Goal: Task Accomplishment & Management: Manage account settings

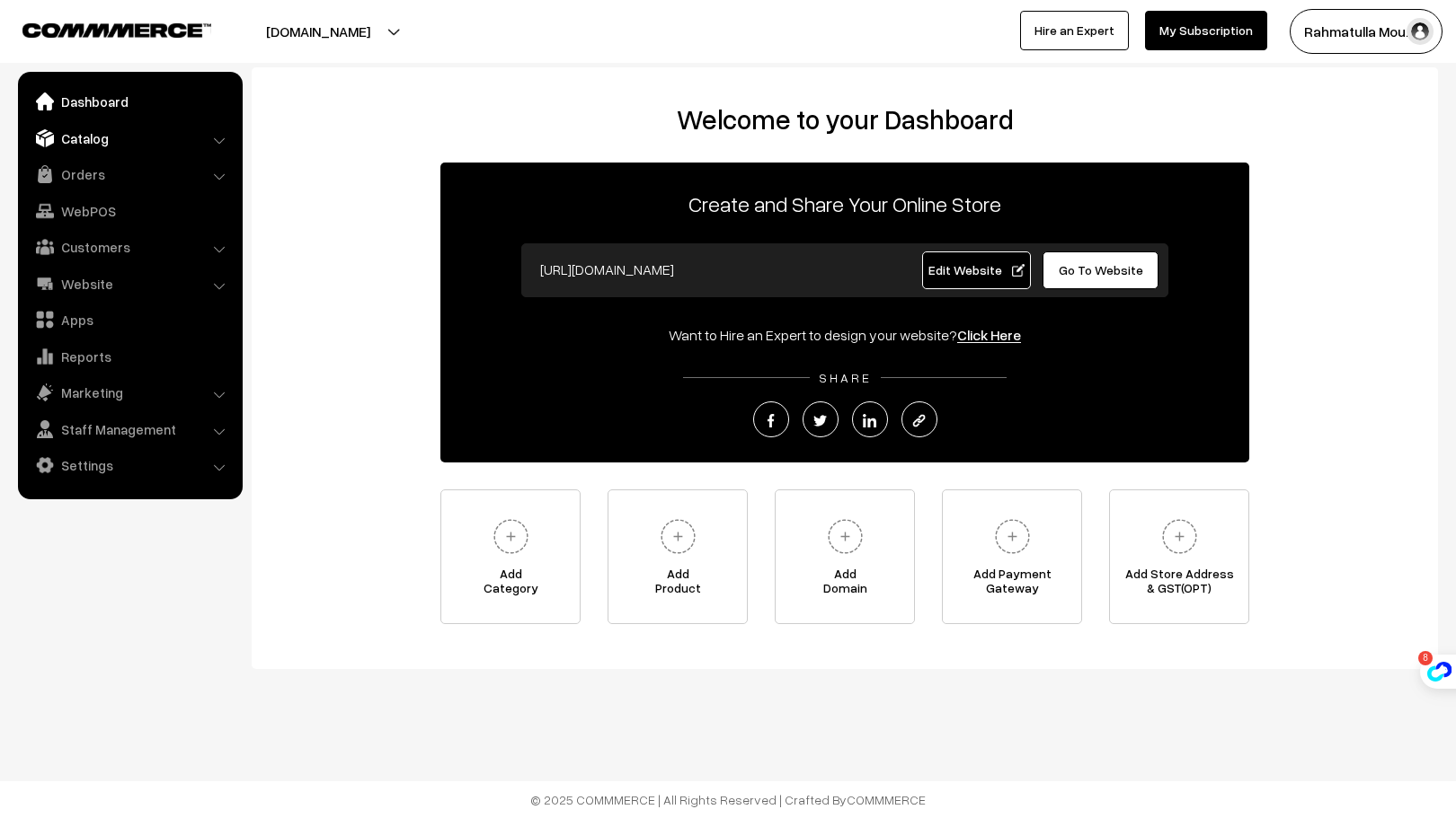
click at [139, 136] on link "Catalog" at bounding box center [129, 138] width 214 height 33
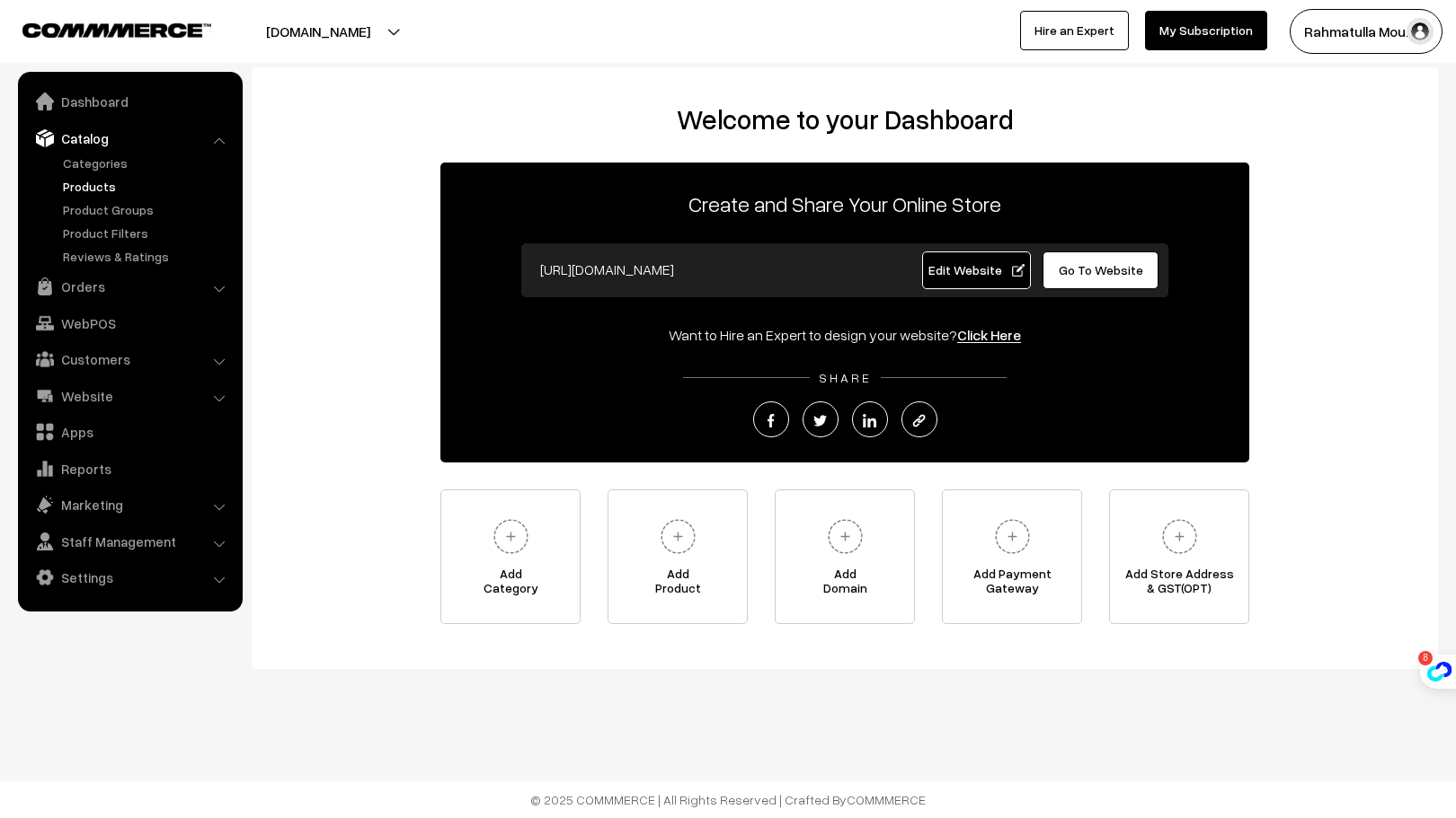
click at [80, 186] on link "Products" at bounding box center [147, 186] width 178 height 19
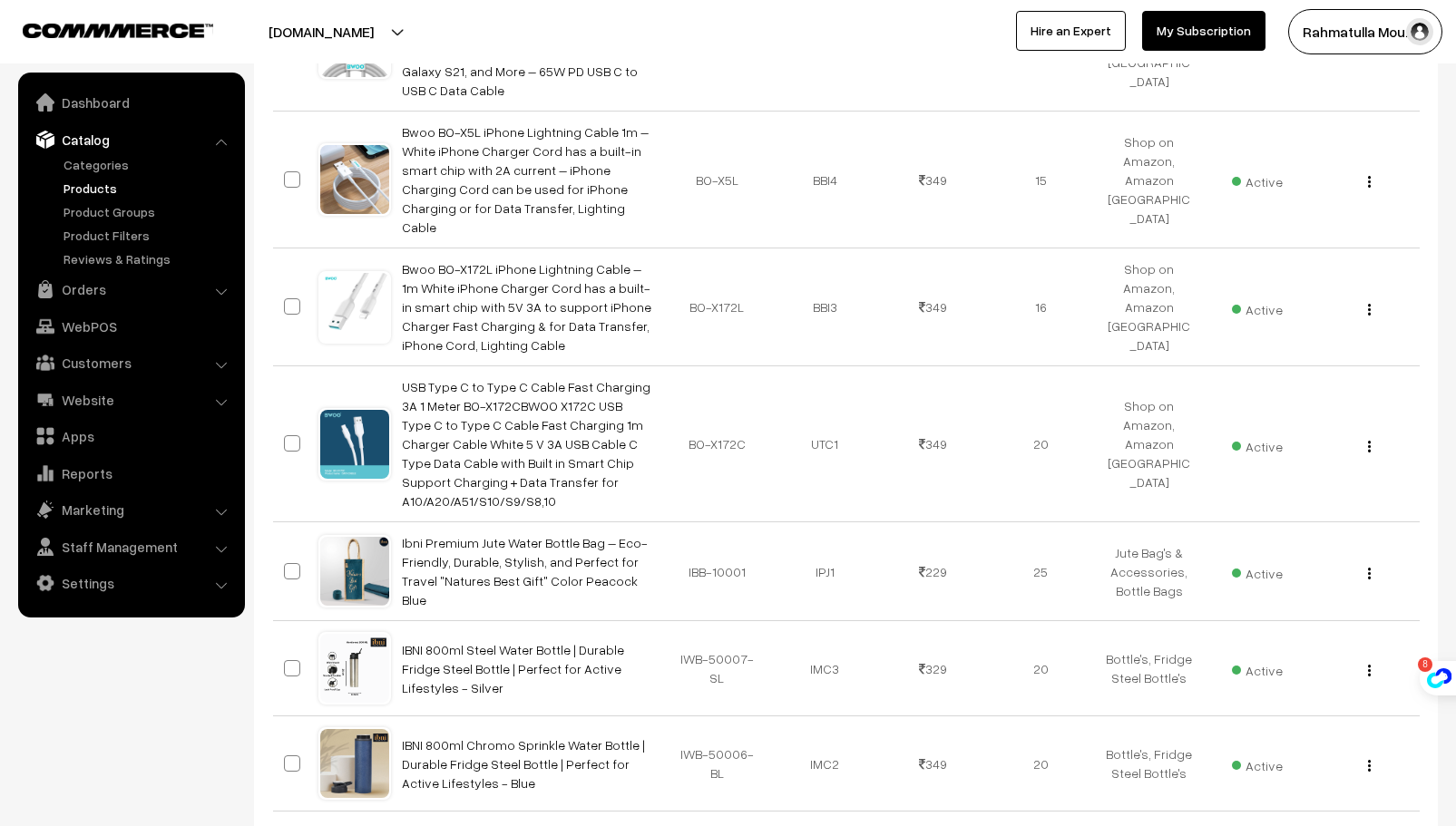
scroll to position [939, 0]
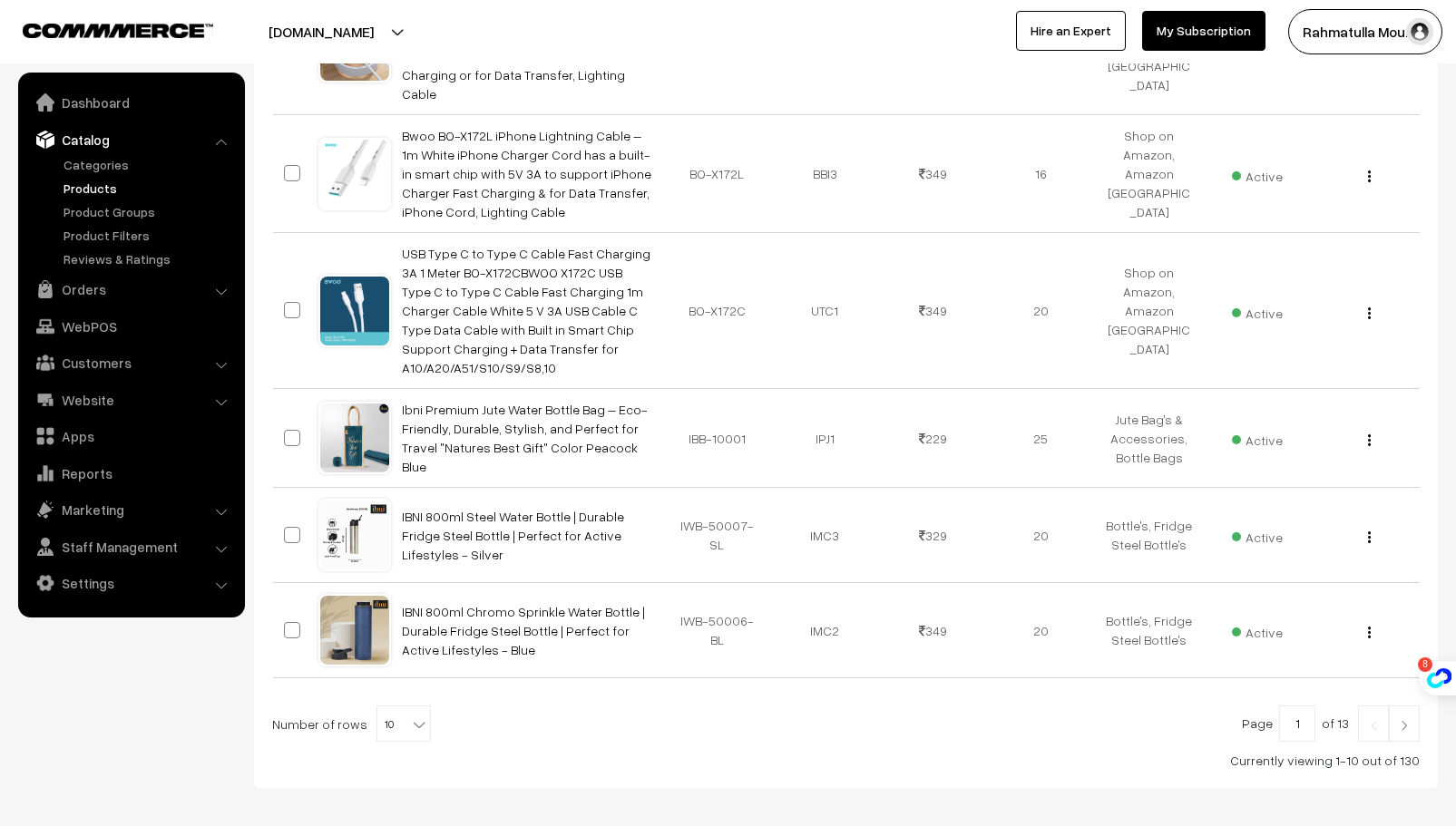
click at [410, 716] on b at bounding box center [419, 725] width 18 height 18
select select "100"
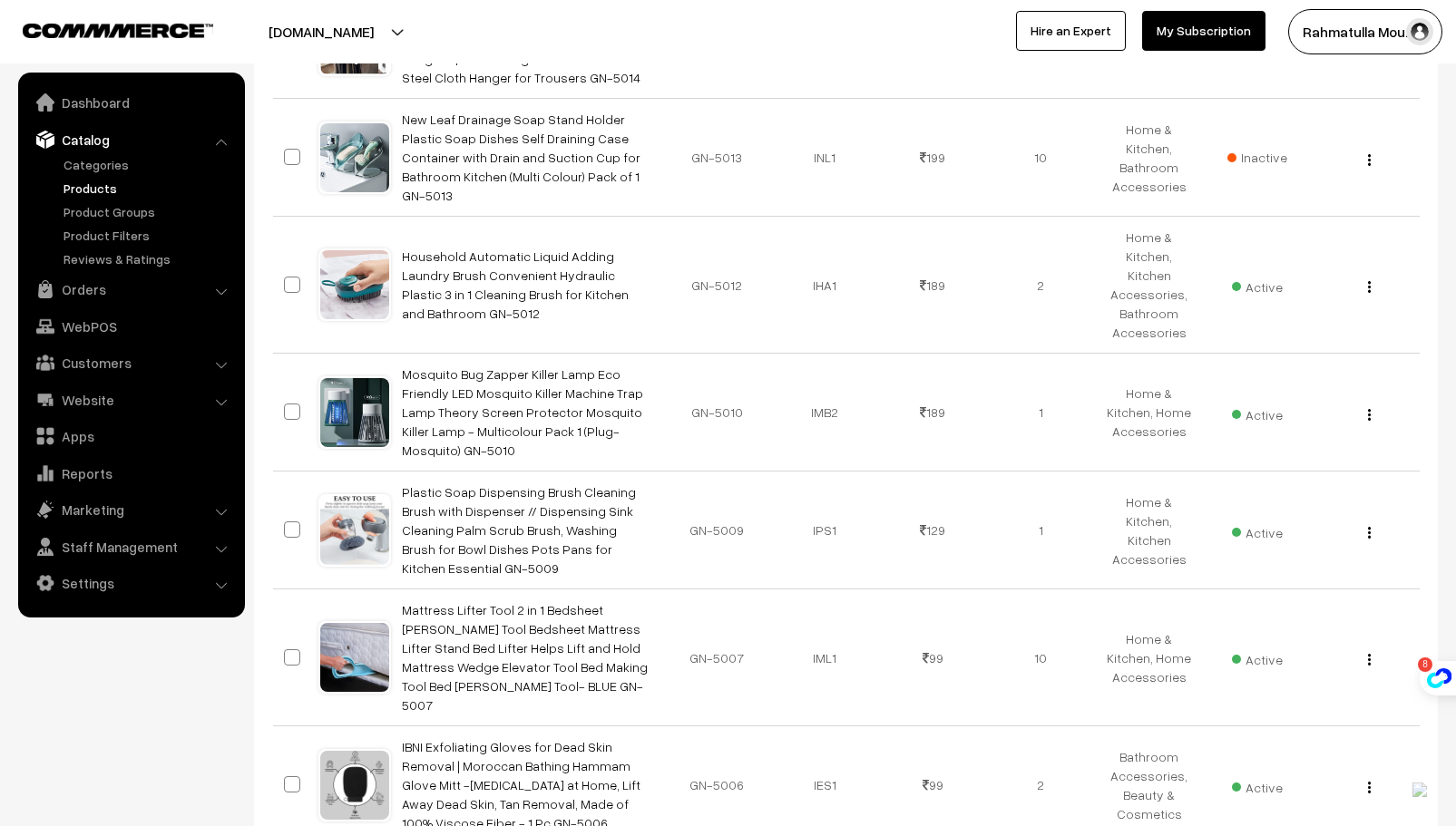
scroll to position [11120, 0]
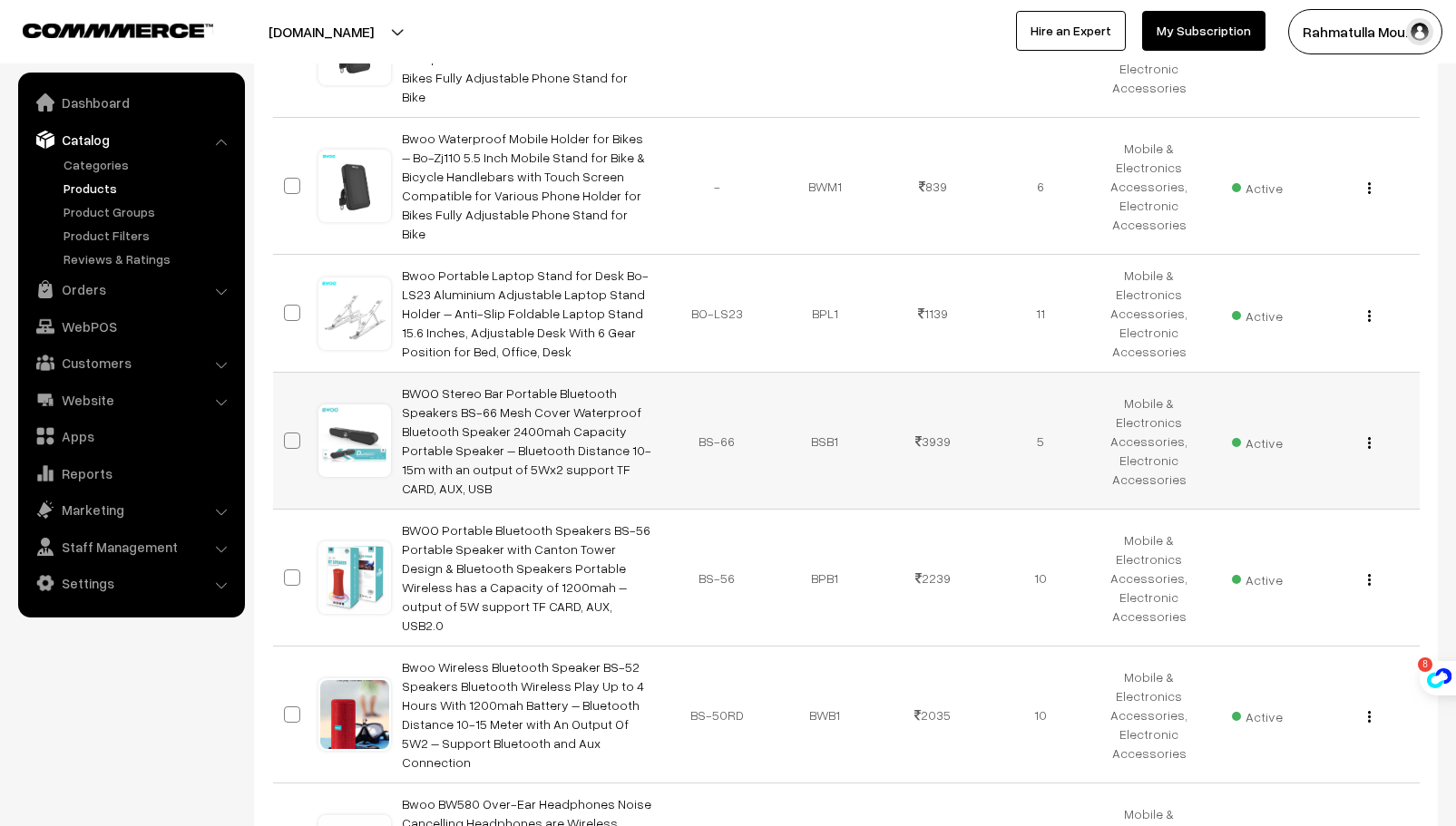
scroll to position [3266, 0]
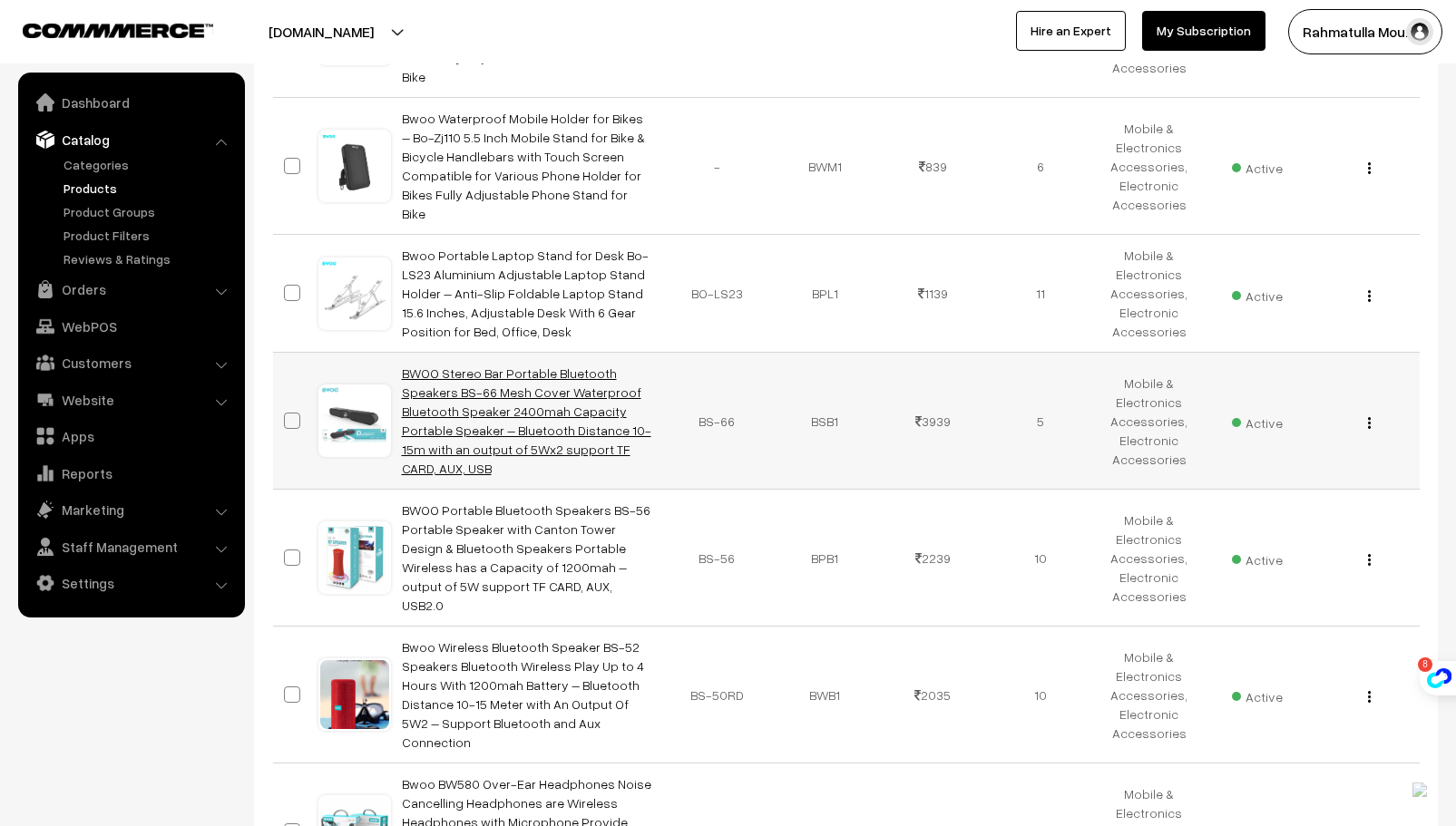
click at [529, 365] on link "BWOO Stereo Bar Portable Bluetooth Speakers BS-66 Mesh Cover Waterproof Bluetoo…" at bounding box center [527, 420] width 249 height 111
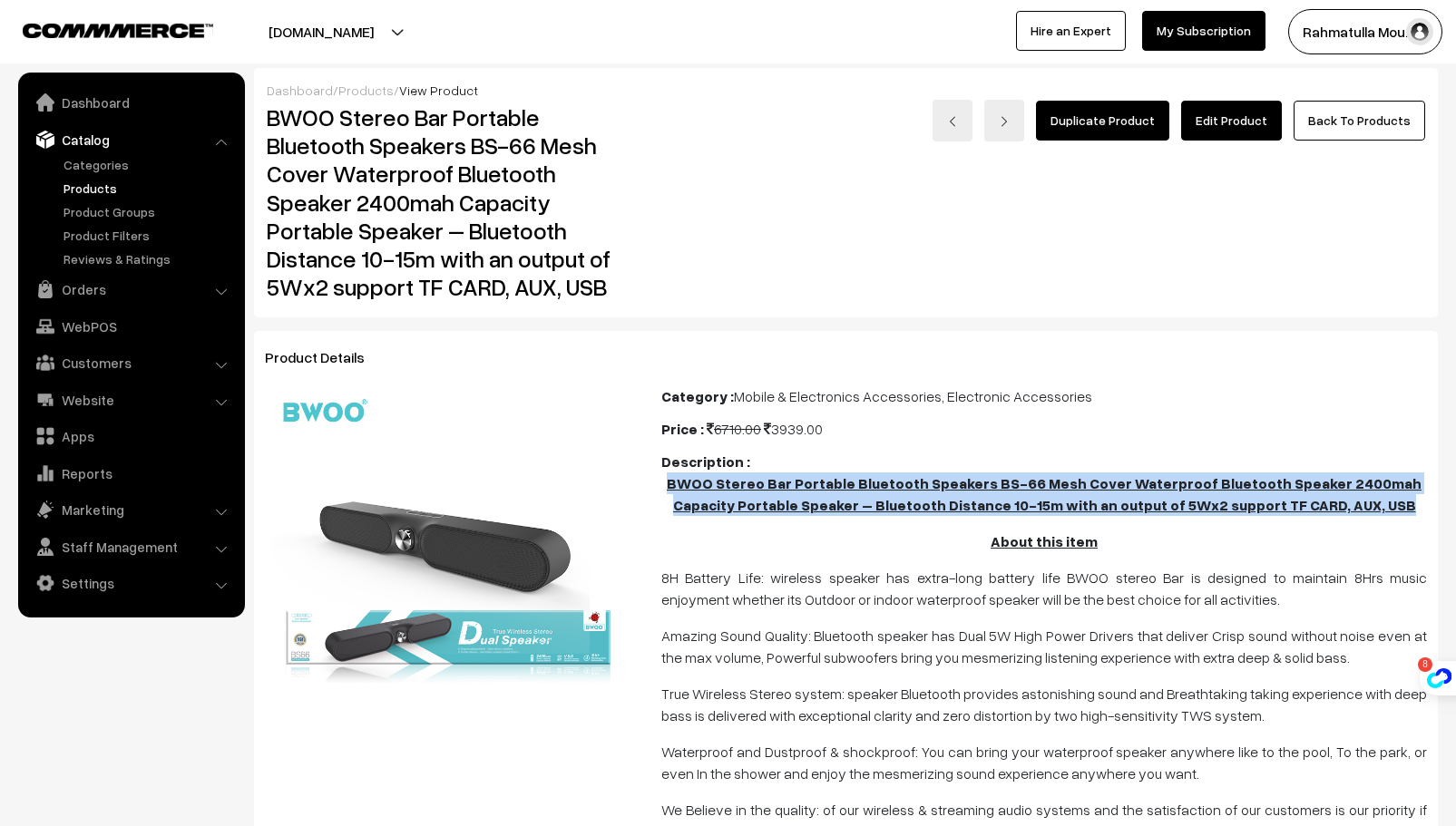
drag, startPoint x: 693, startPoint y: 484, endPoint x: 1396, endPoint y: 518, distance: 703.8
copy u "BWOO Stereo Bar Portable Bluetooth Speakers BS-66 Mesh Cover Waterproof Bluetoo…"
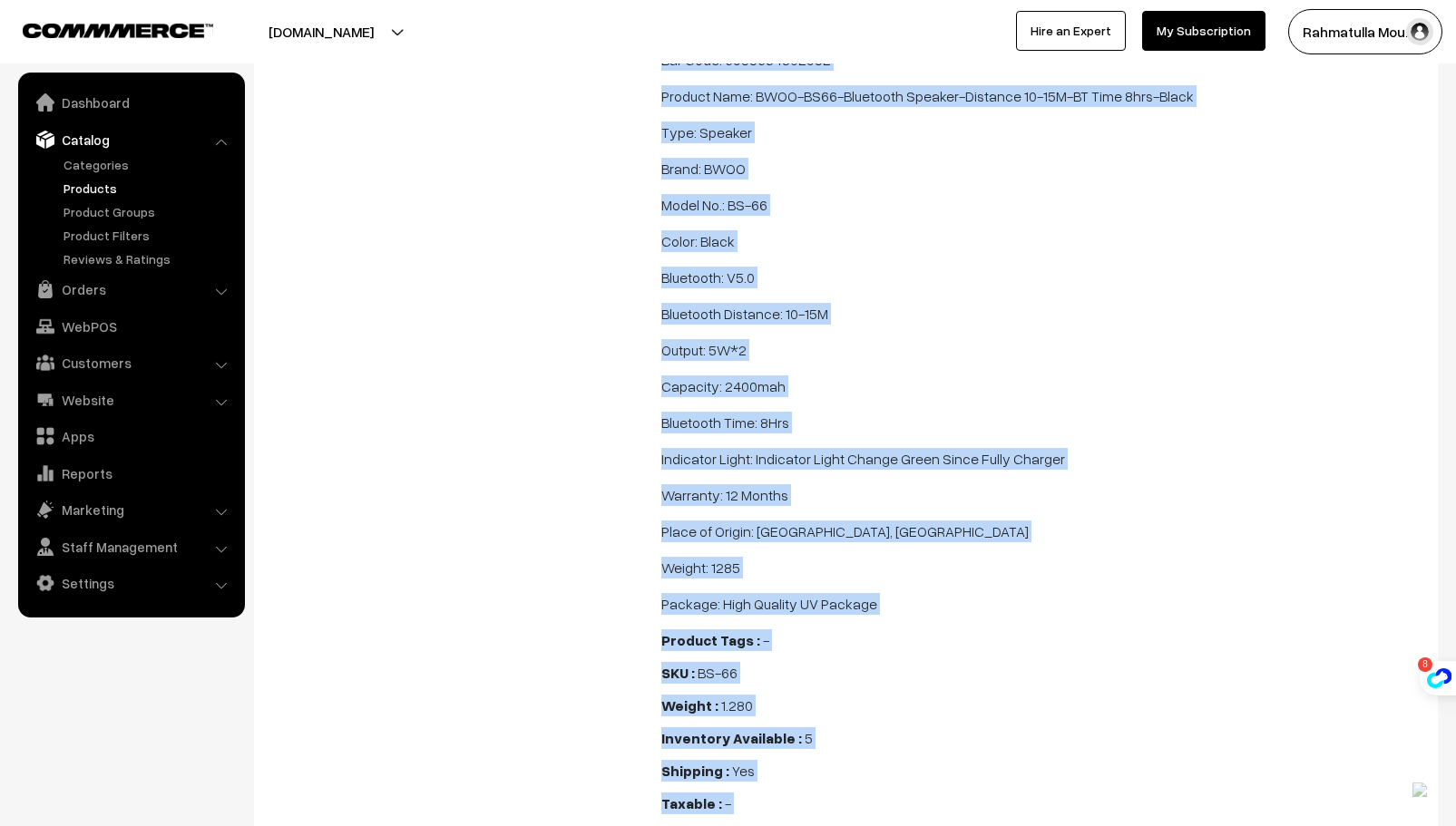
scroll to position [2012, 0]
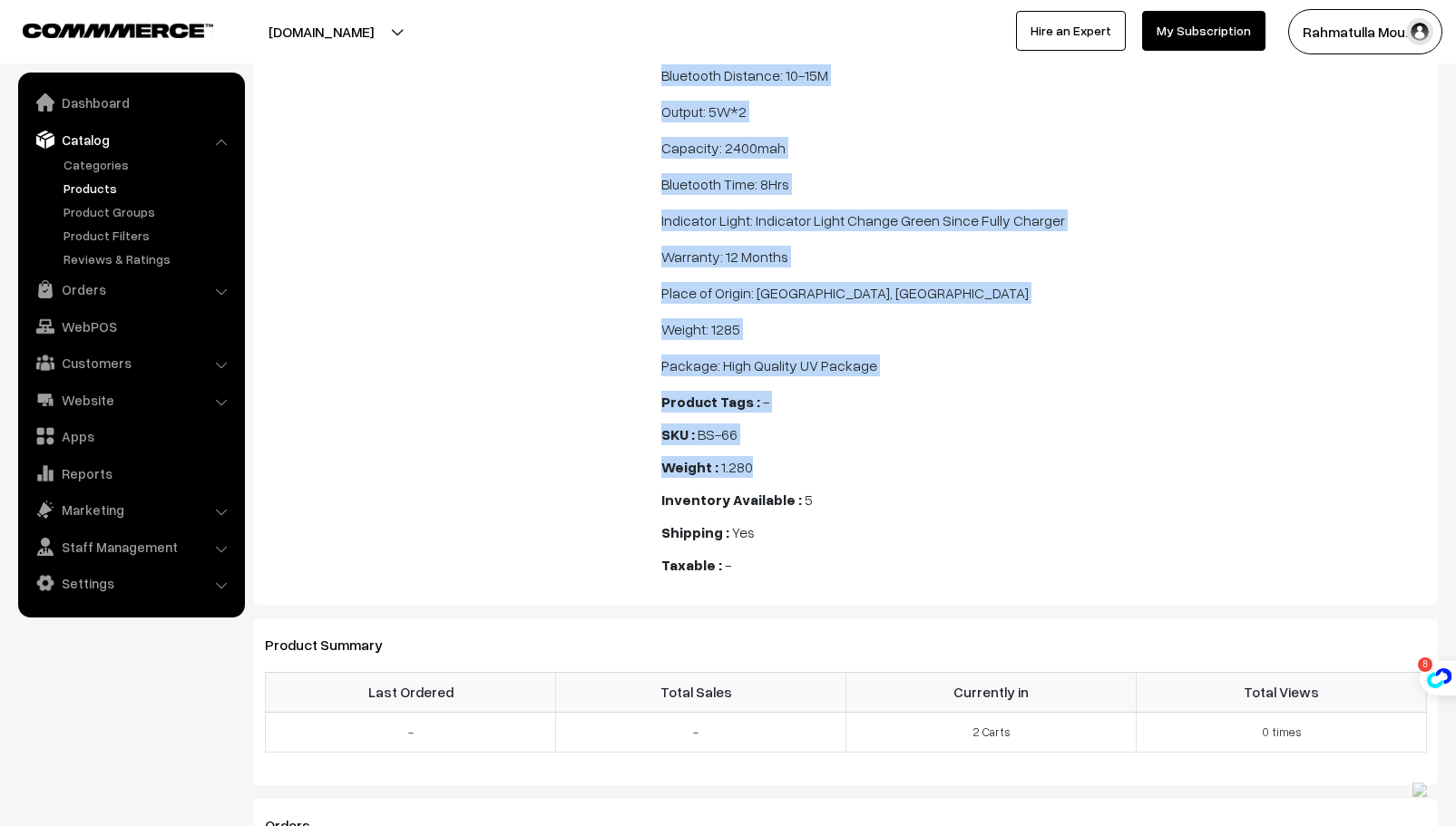
drag, startPoint x: 662, startPoint y: 305, endPoint x: 1110, endPoint y: 436, distance: 466.8
copy div "8H Battery Life: wireless speaker has extra-long battery life BWOO stereo Bar i…"
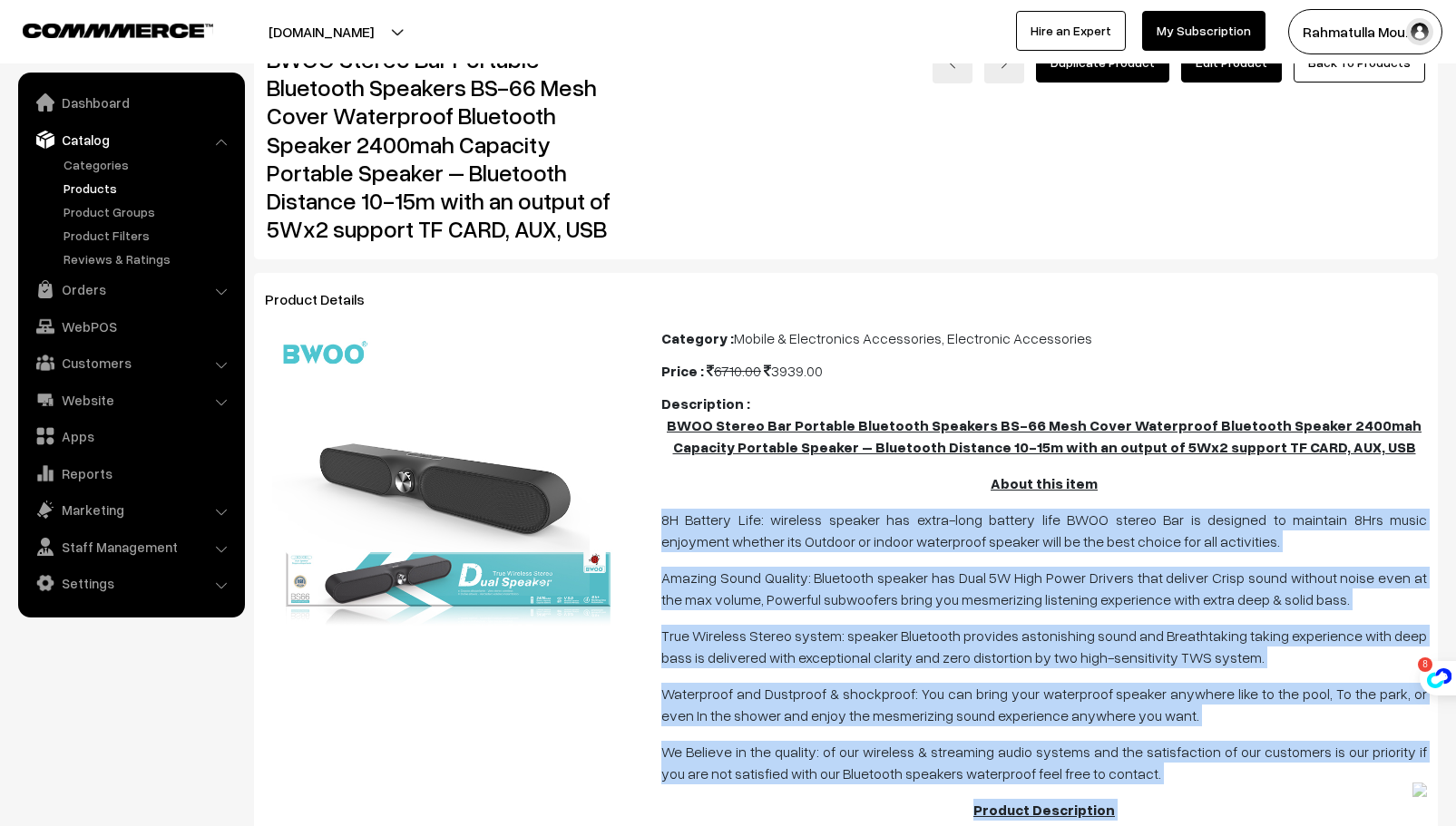
scroll to position [0, 0]
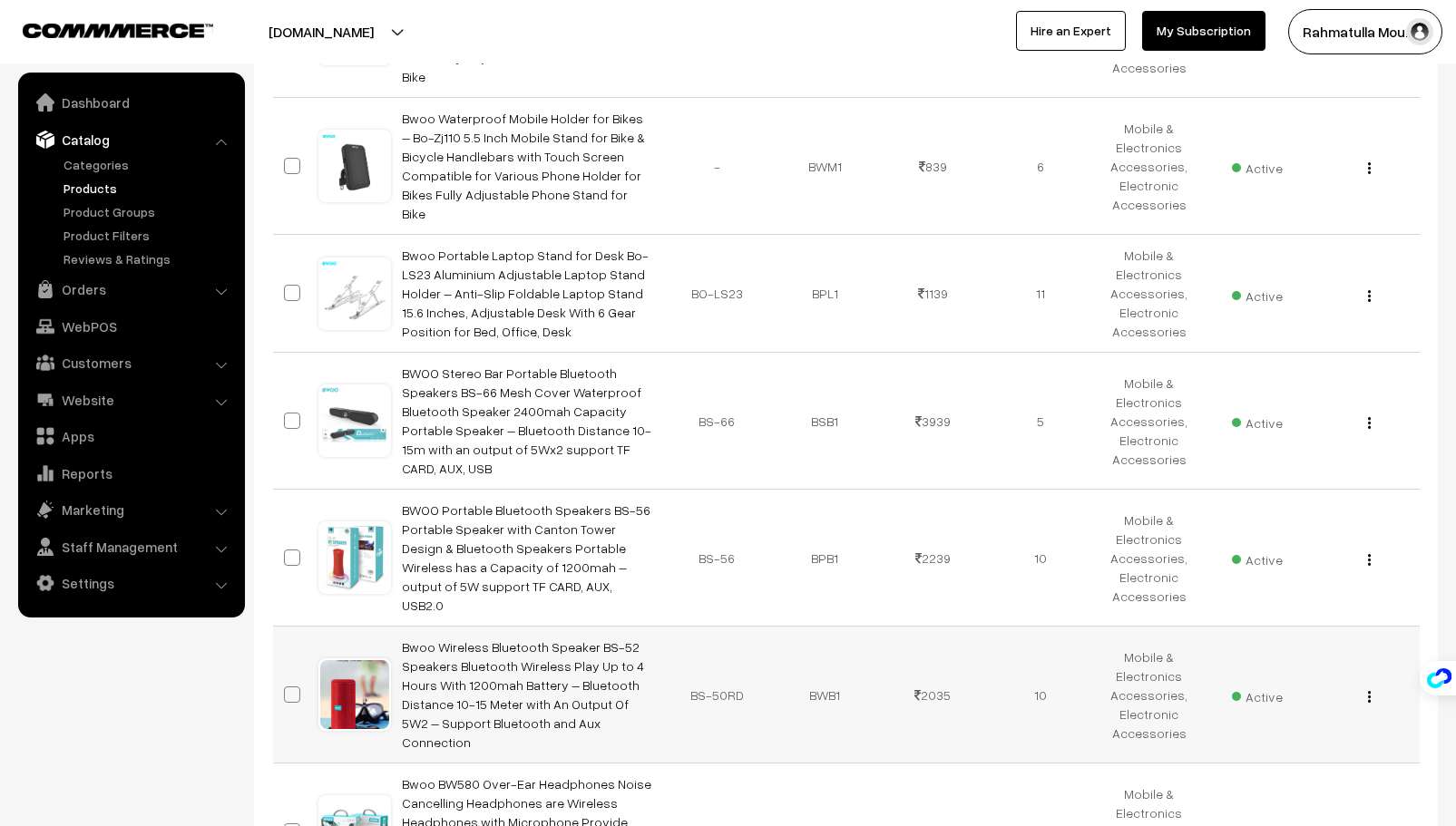
scroll to position [3266, 0]
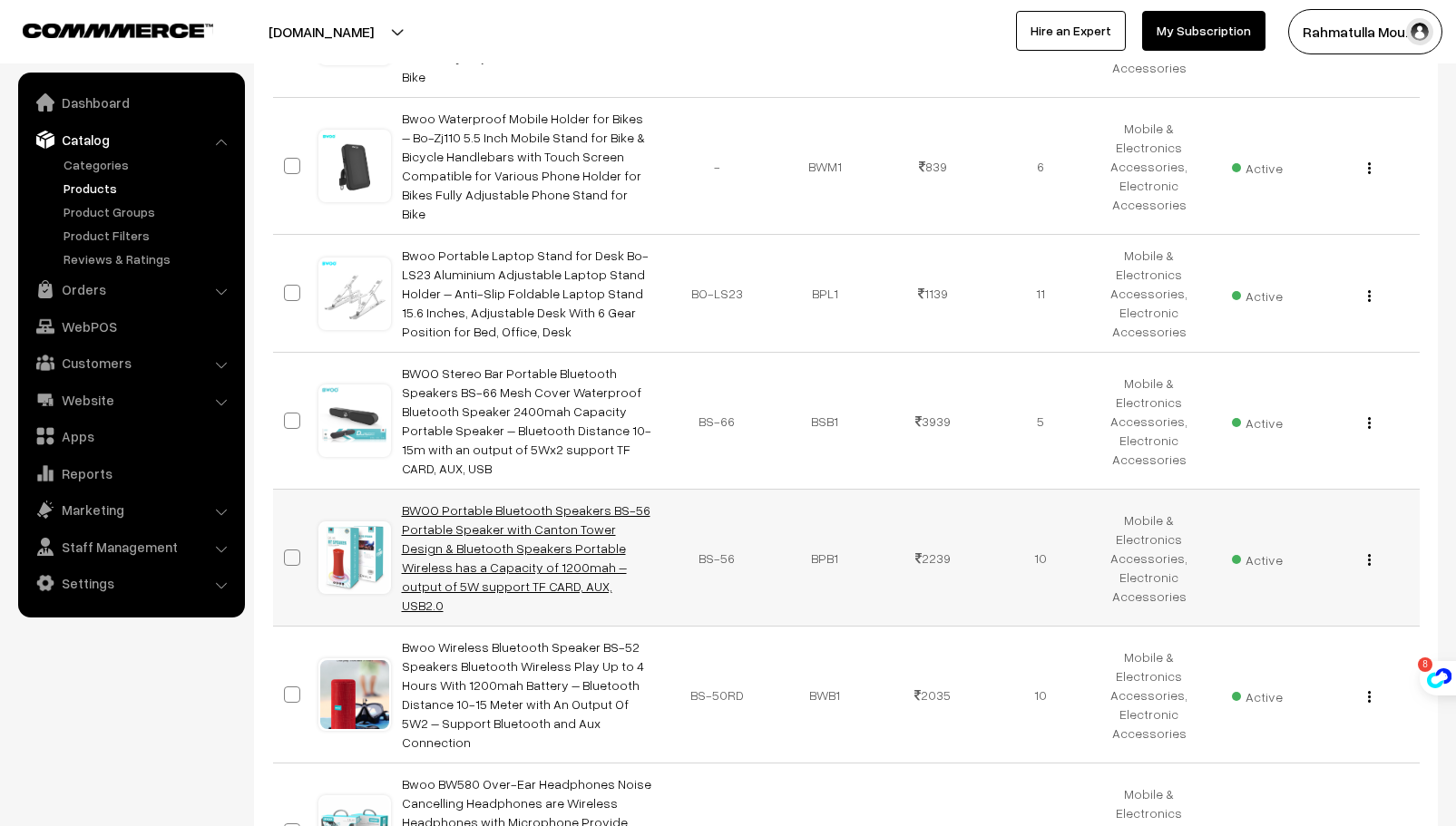
click at [529, 503] on link "BWOO Portable Bluetooth Speakers BS-56 Portable Speaker with Canton Tower Desig…" at bounding box center [526, 558] width 248 height 111
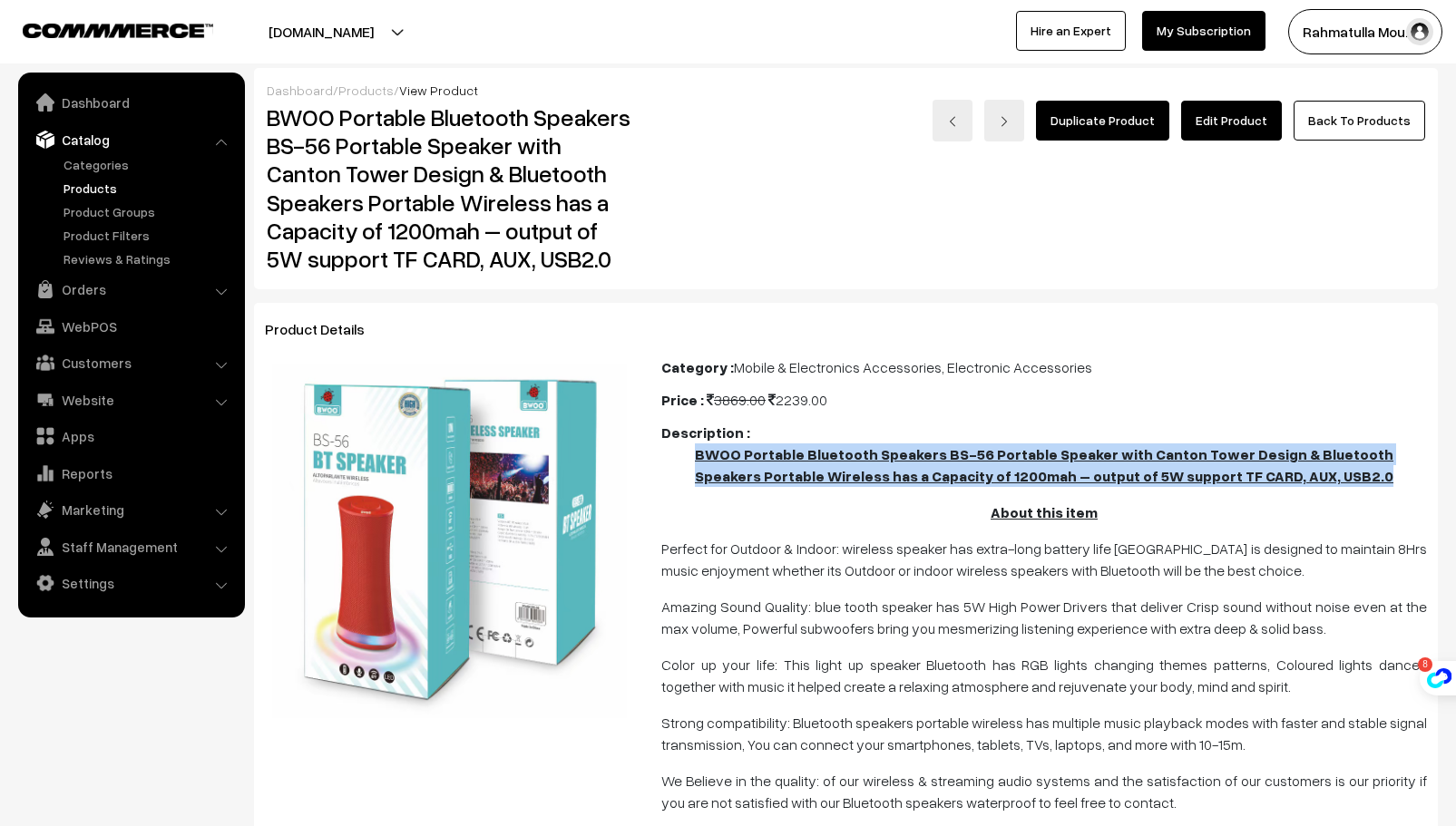
drag, startPoint x: 684, startPoint y: 456, endPoint x: 1345, endPoint y: 477, distance: 661.3
click at [1345, 477] on p "BWOO Portable Bluetooth Speakers BS-56 Portable Speaker with Canton Tower Desig…" at bounding box center [1044, 466] width 766 height 44
copy u "BWOO Portable Bluetooth Speakers BS-56 Portable Speaker with Canton Tower Desig…"
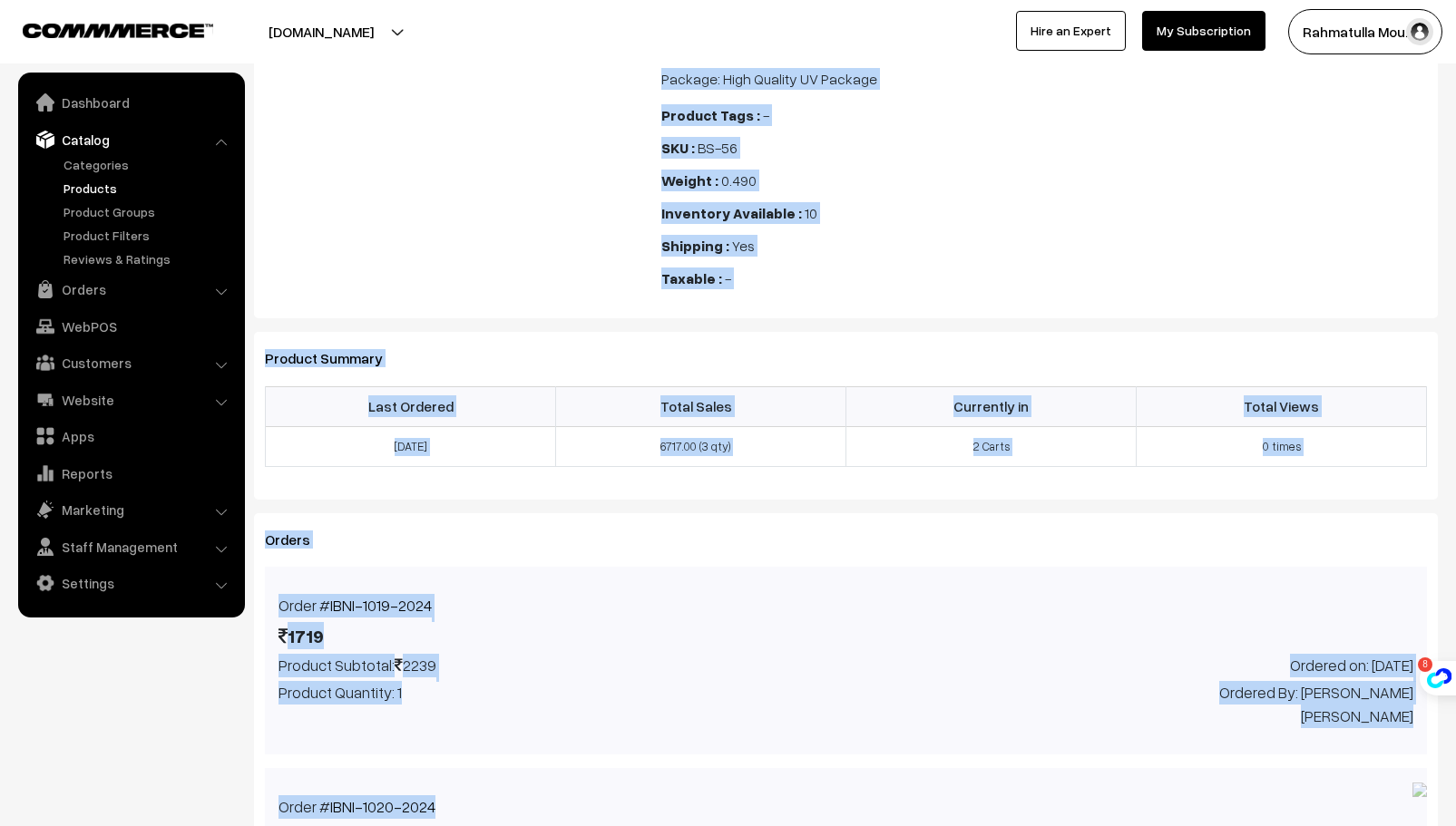
scroll to position [2247, 0]
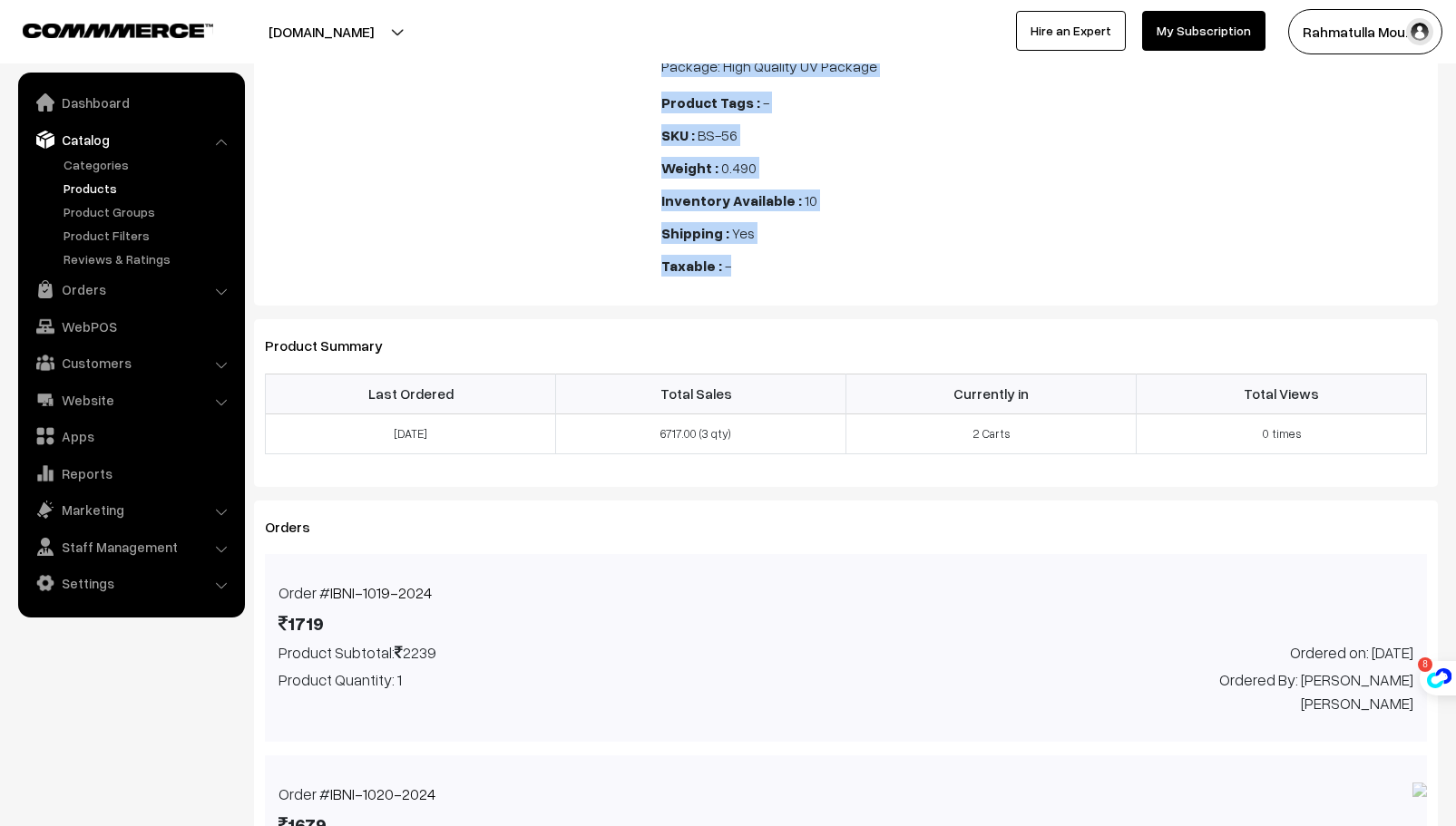
drag, startPoint x: 661, startPoint y: 275, endPoint x: 1128, endPoint y: 249, distance: 467.7
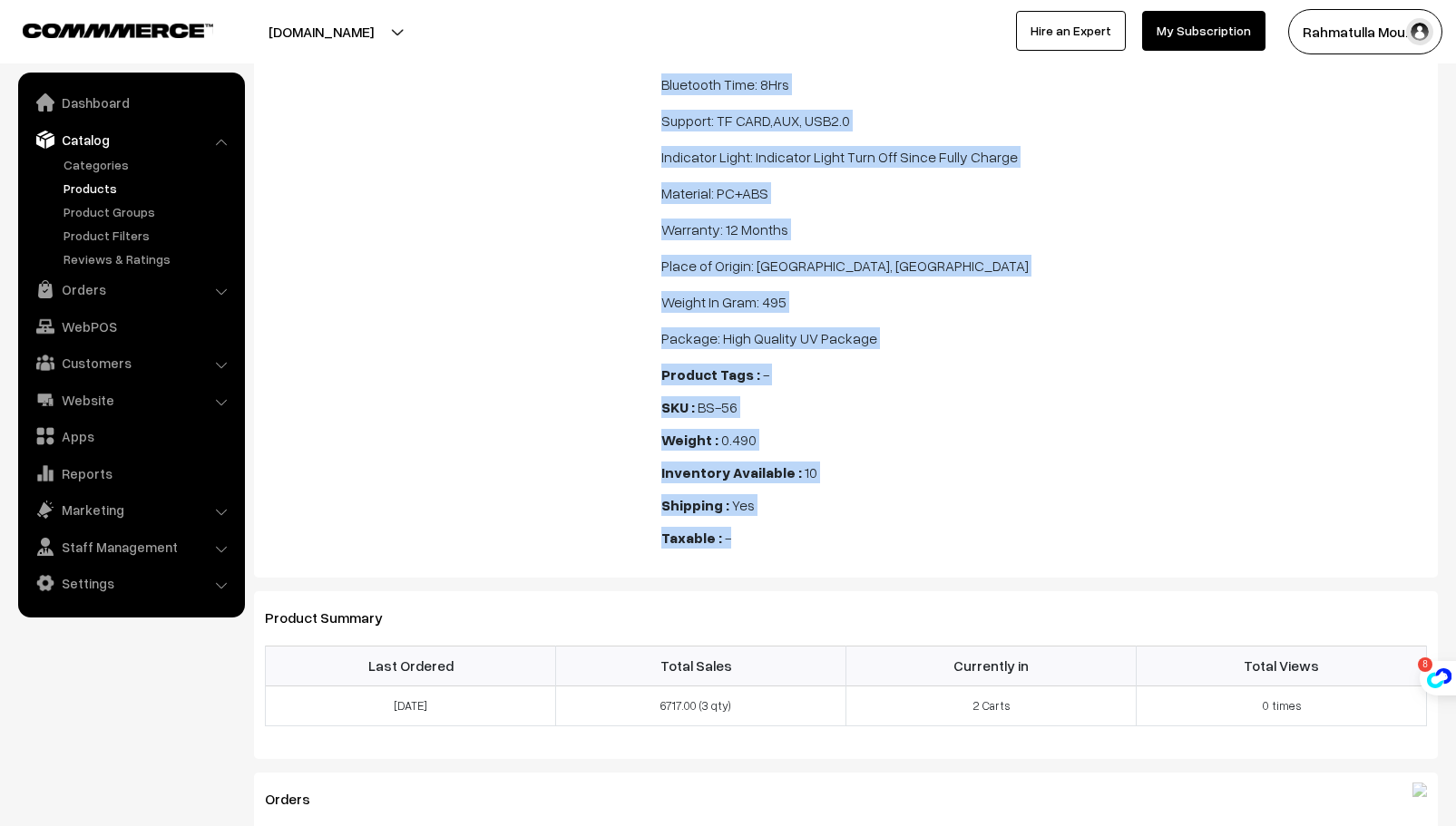
scroll to position [1883, 0]
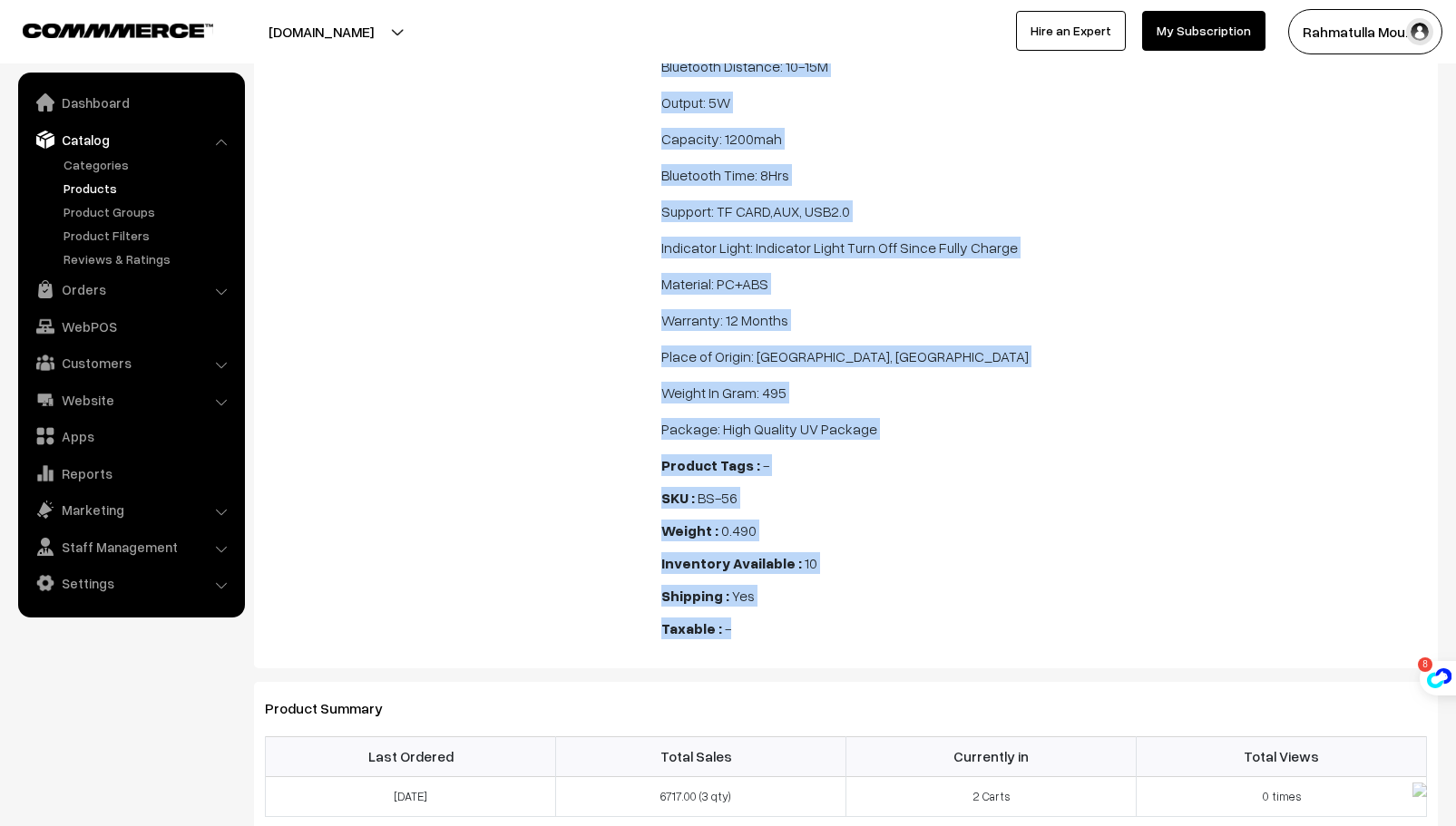
copy div "Perfect for Outdoor & Indoor: wireless speaker has extra-long battery life BWOO…"
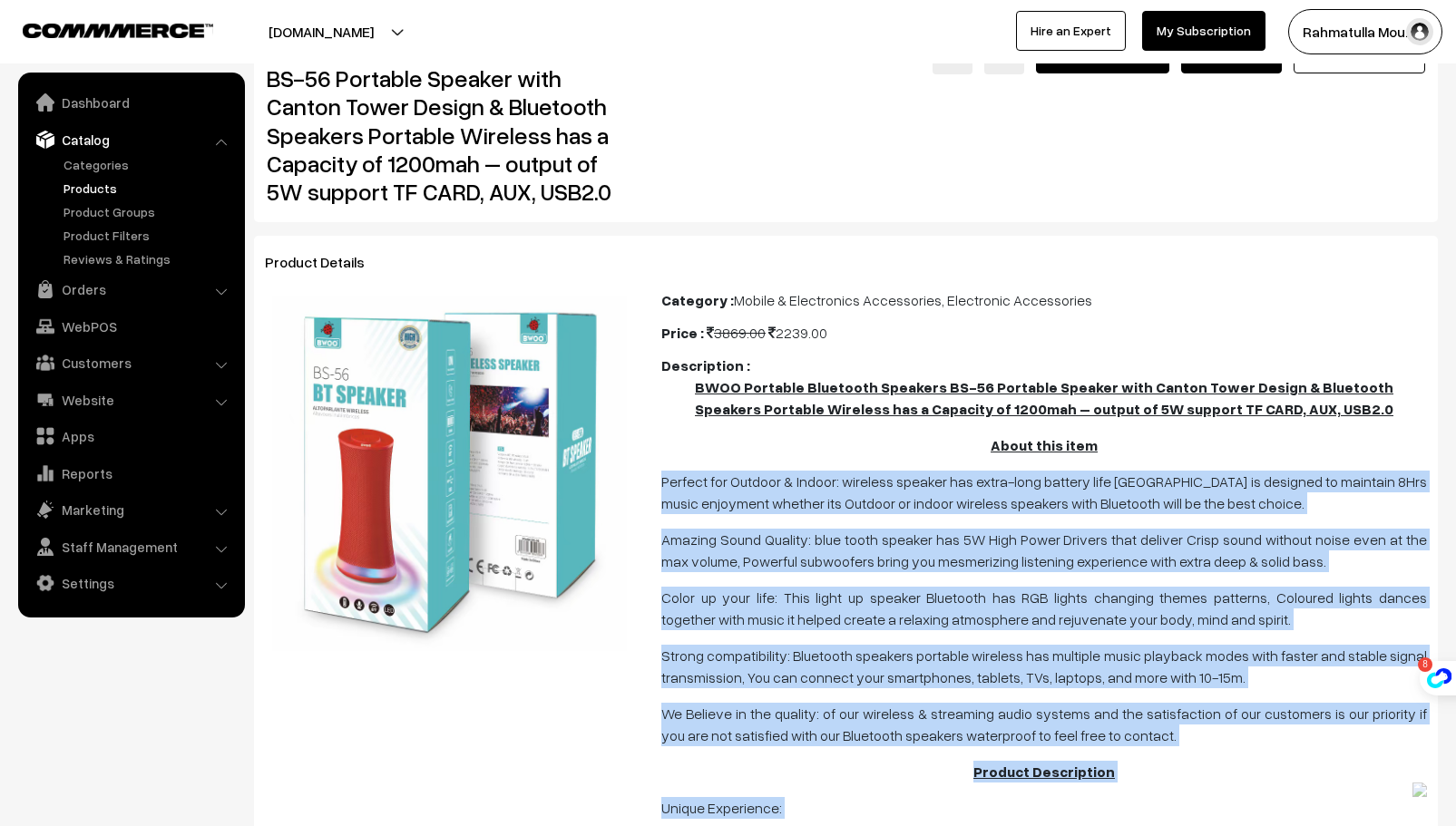
scroll to position [0, 0]
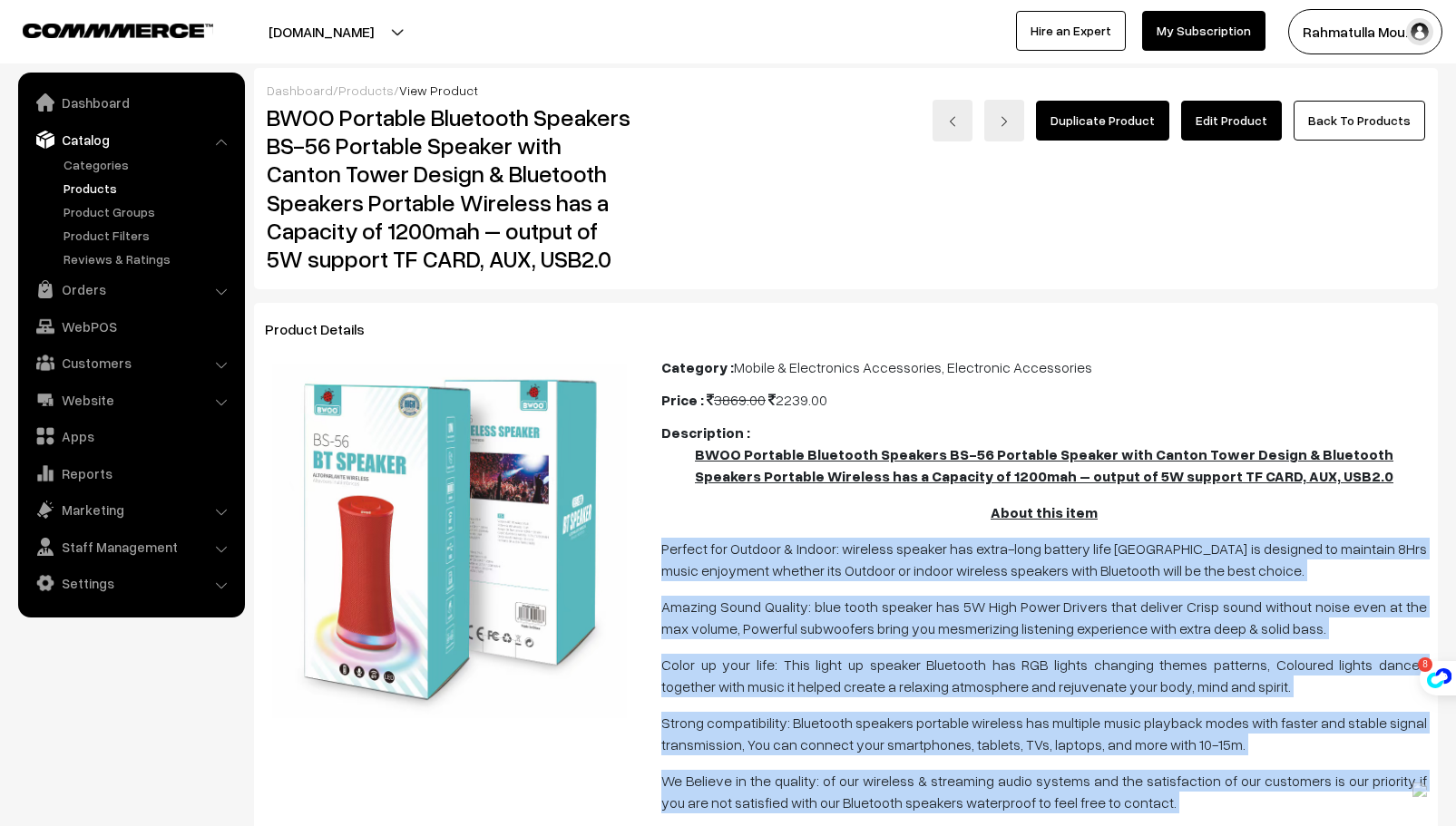
click at [95, 186] on link "Products" at bounding box center [149, 188] width 180 height 19
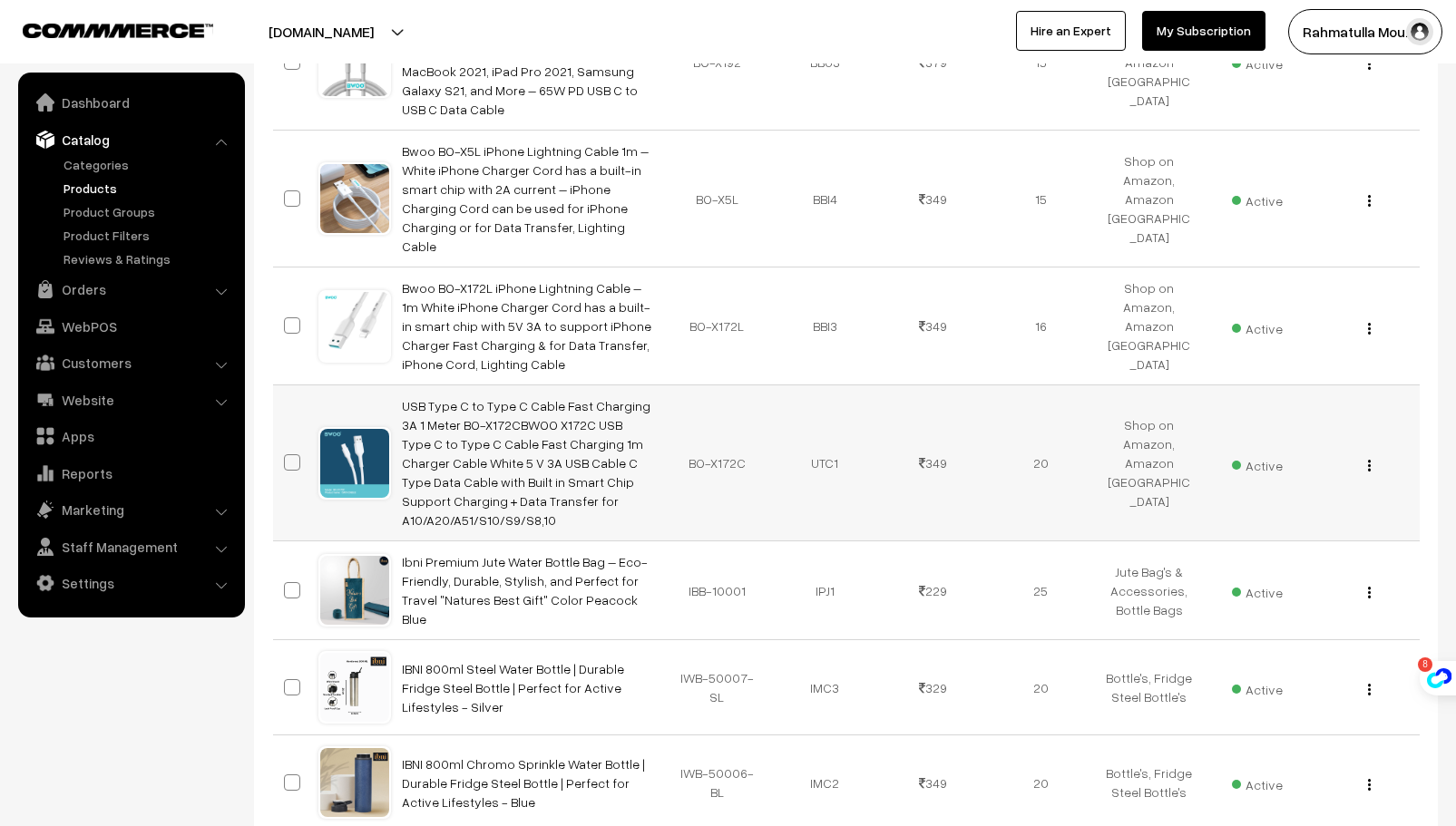
scroll to position [939, 0]
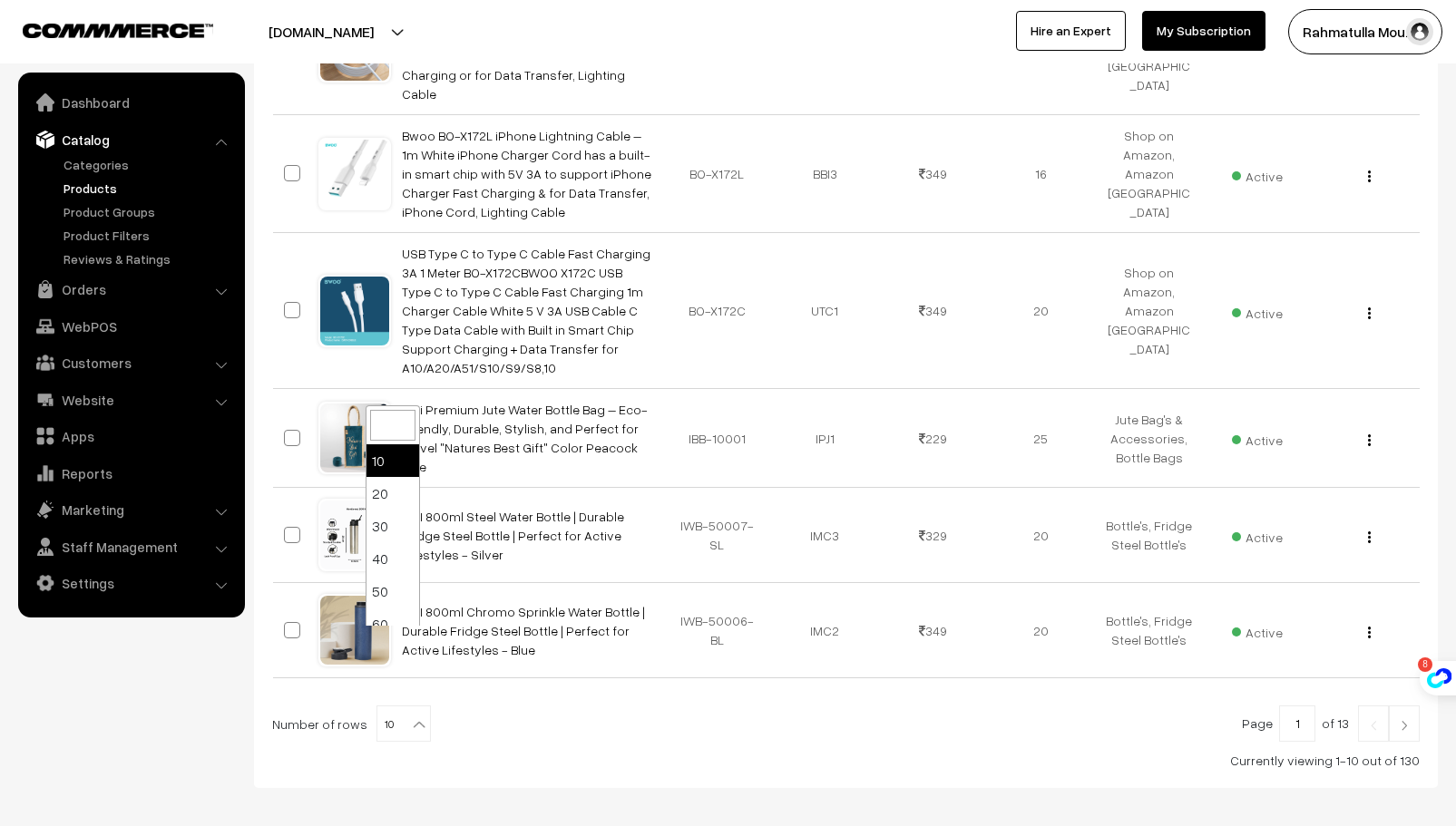
click at [410, 716] on b at bounding box center [419, 725] width 18 height 18
select select "100"
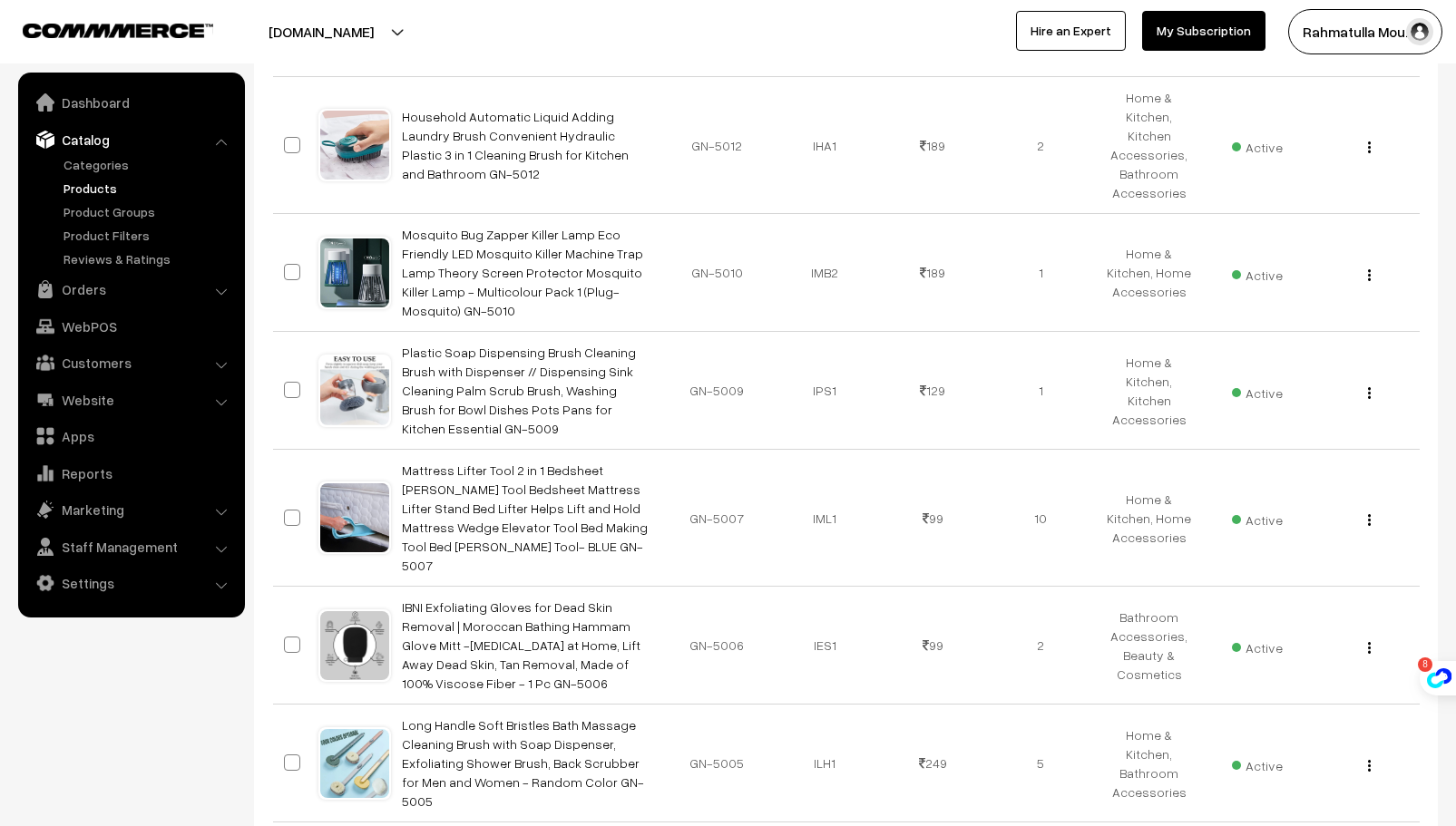
scroll to position [11120, 0]
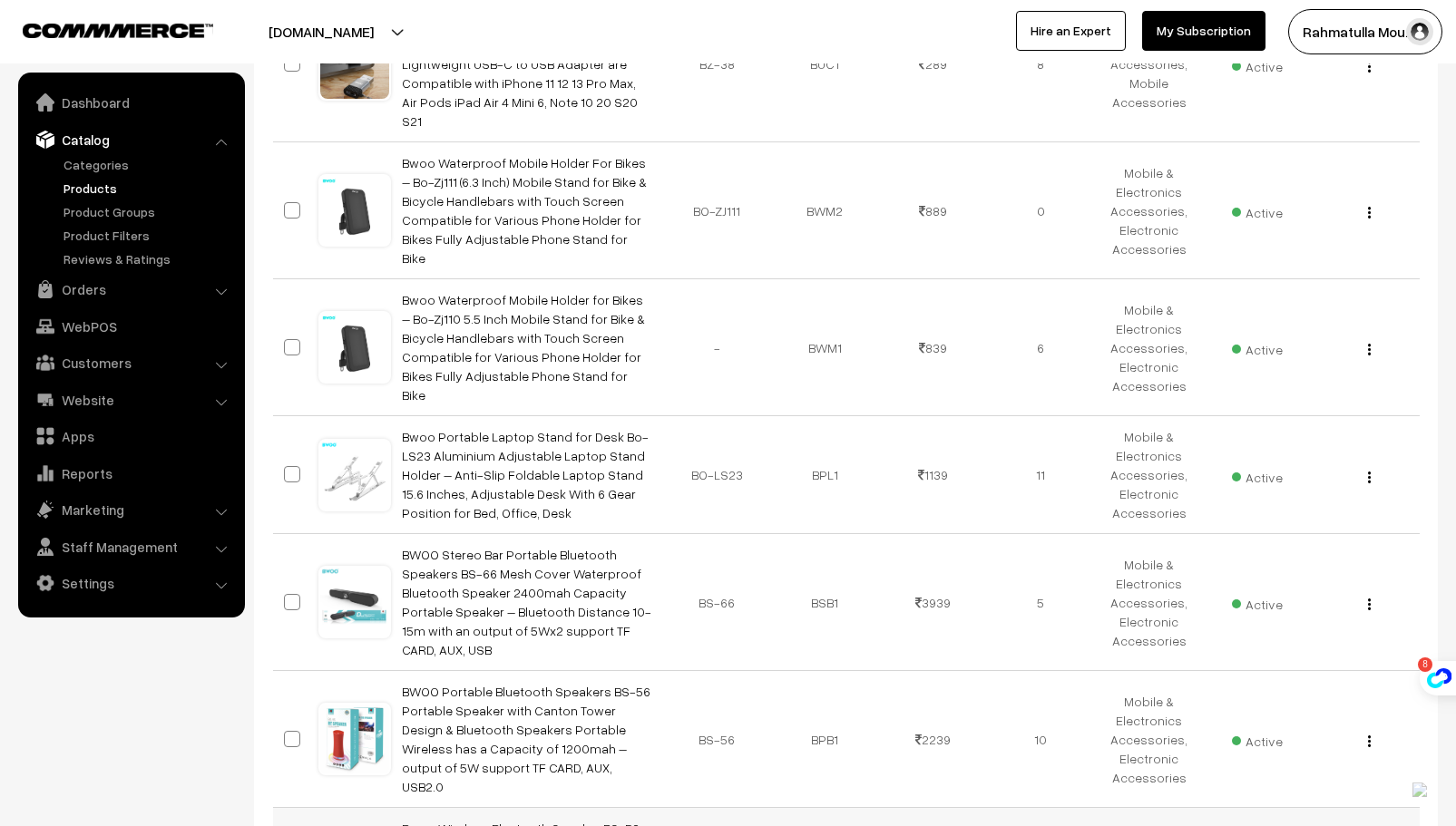
scroll to position [2994, 0]
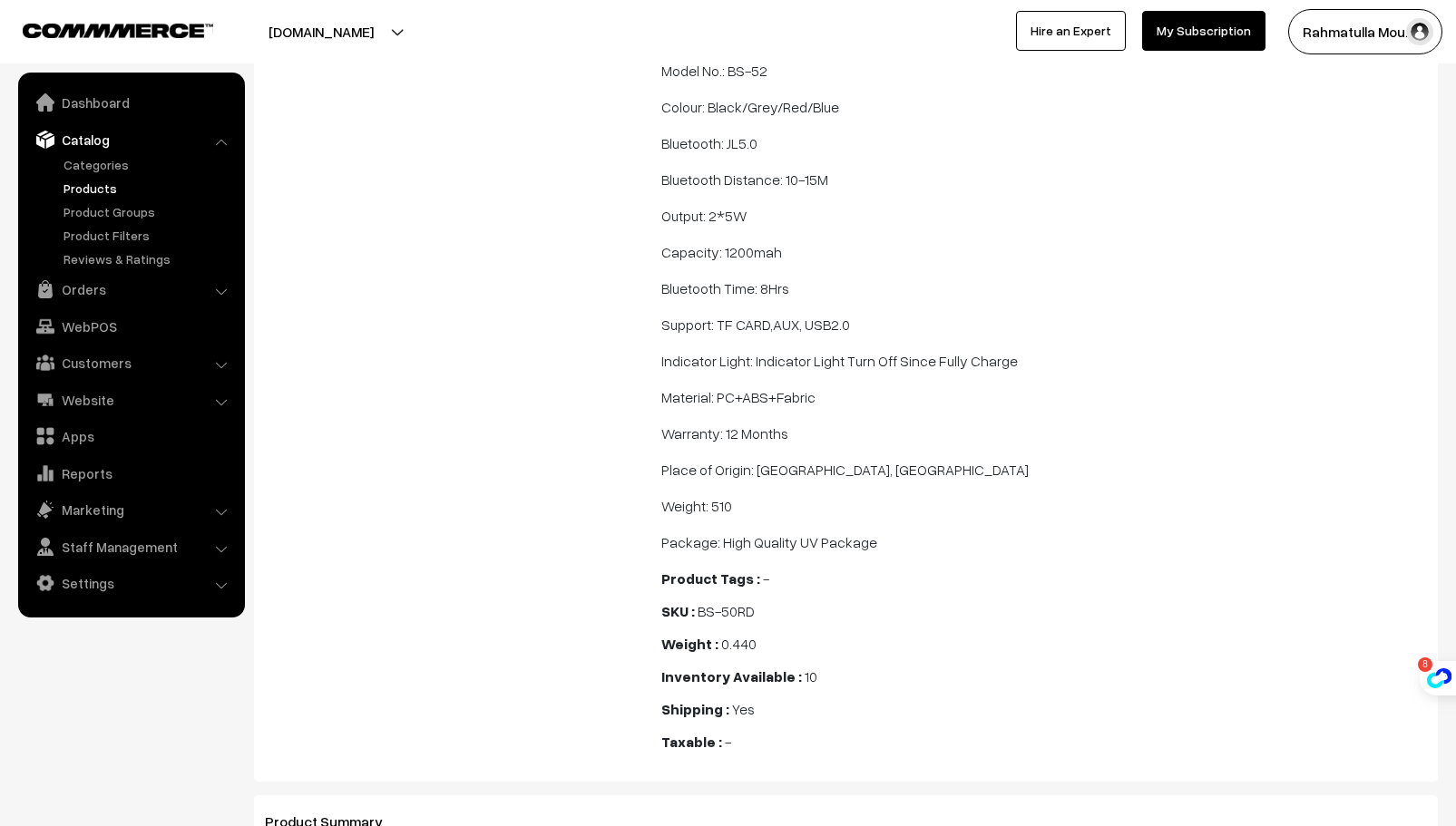
scroll to position [1840, 0]
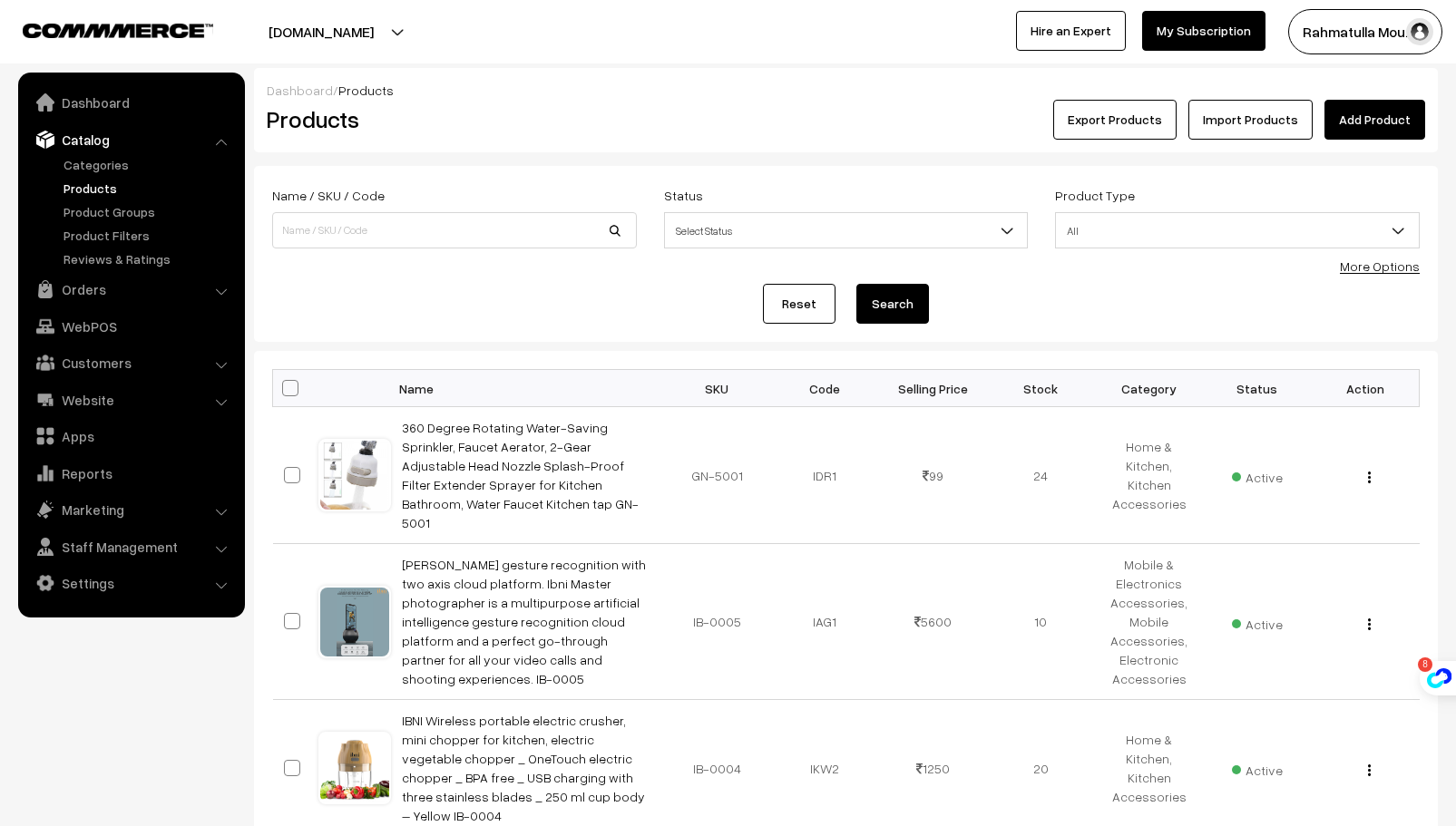
scroll to position [2994, 0]
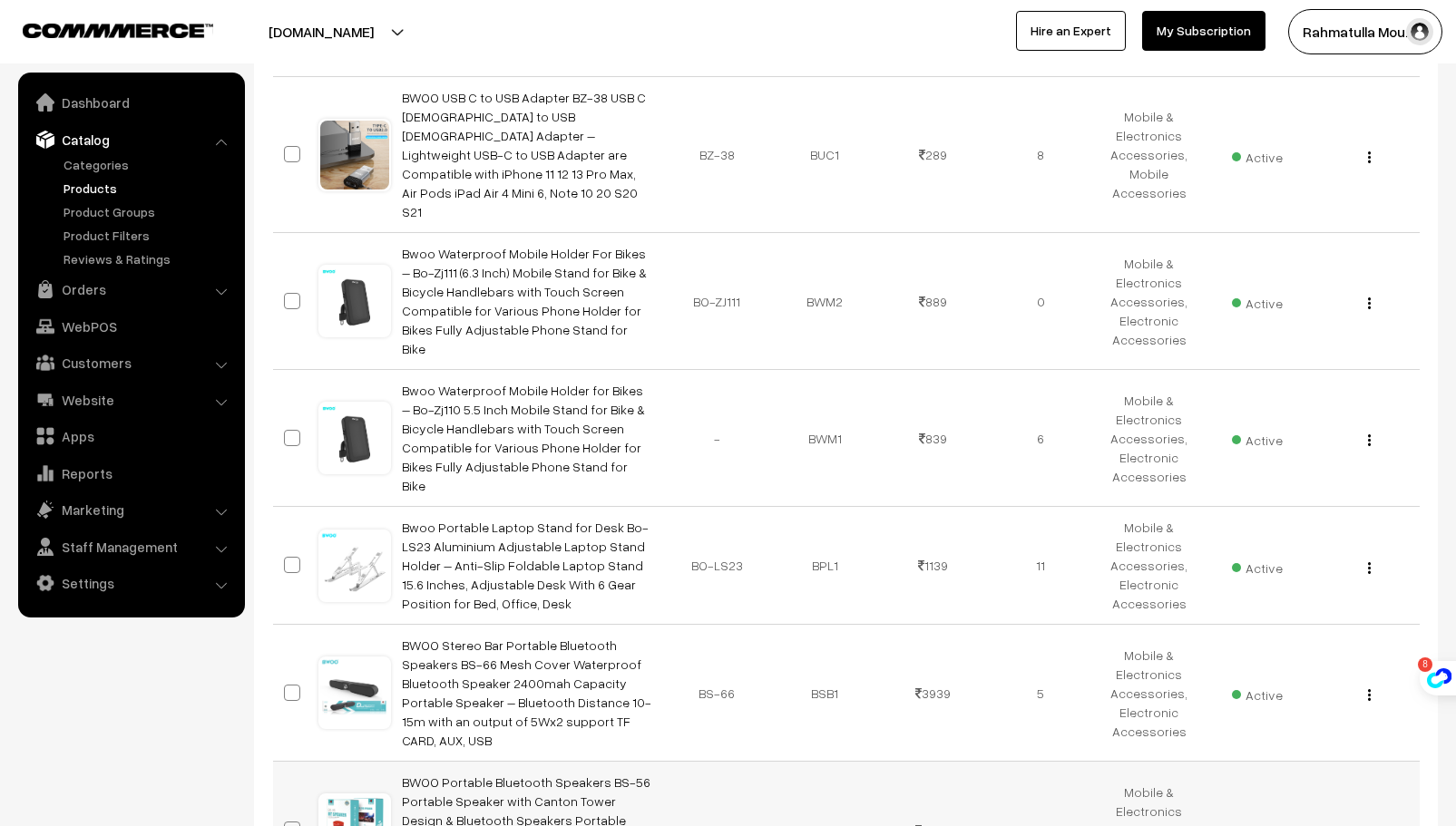
click at [1370, 825] on button "button" at bounding box center [1368, 832] width 5 height 15
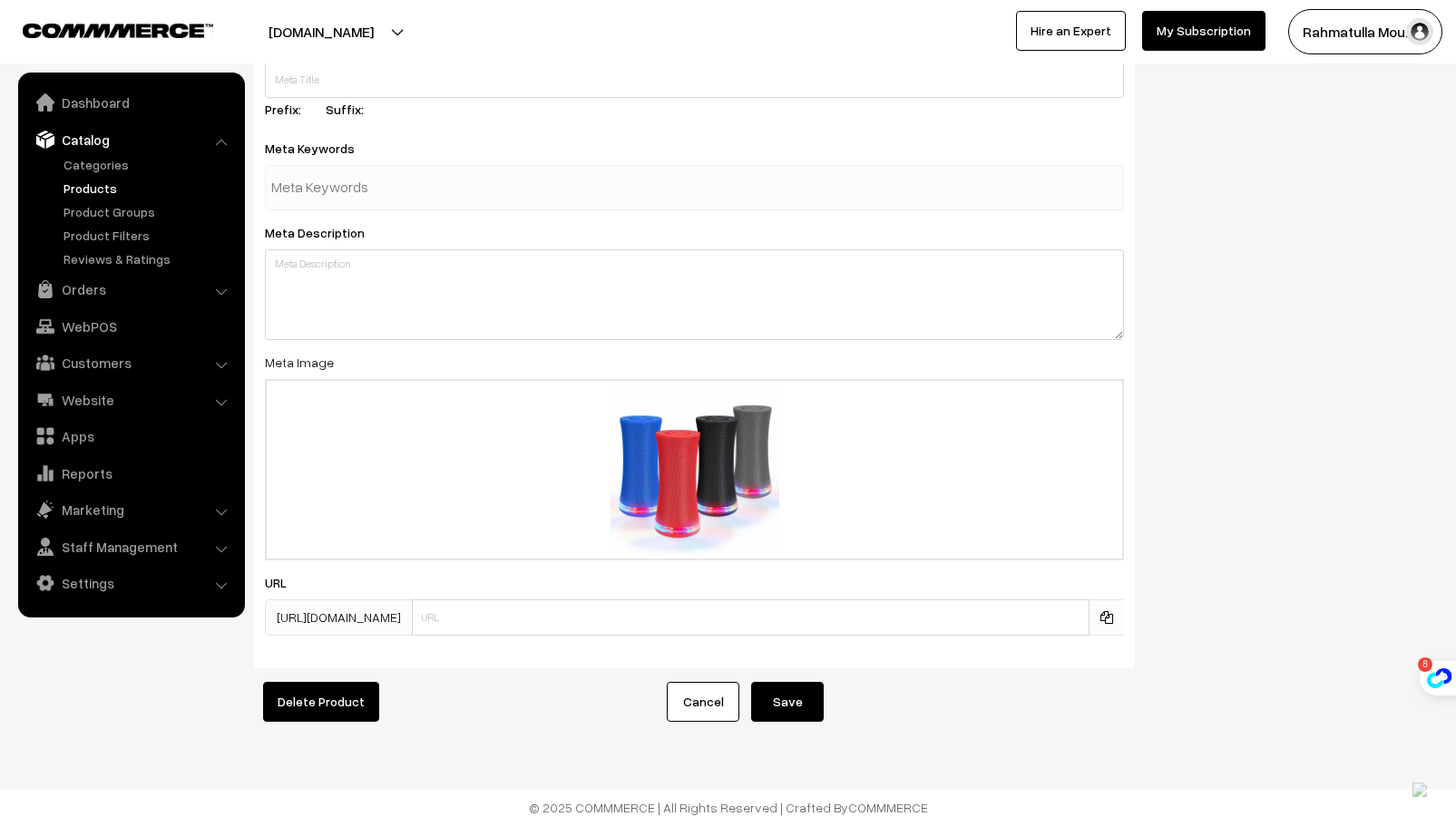
scroll to position [3128, 0]
click at [693, 693] on link "Cancel" at bounding box center [702, 702] width 73 height 40
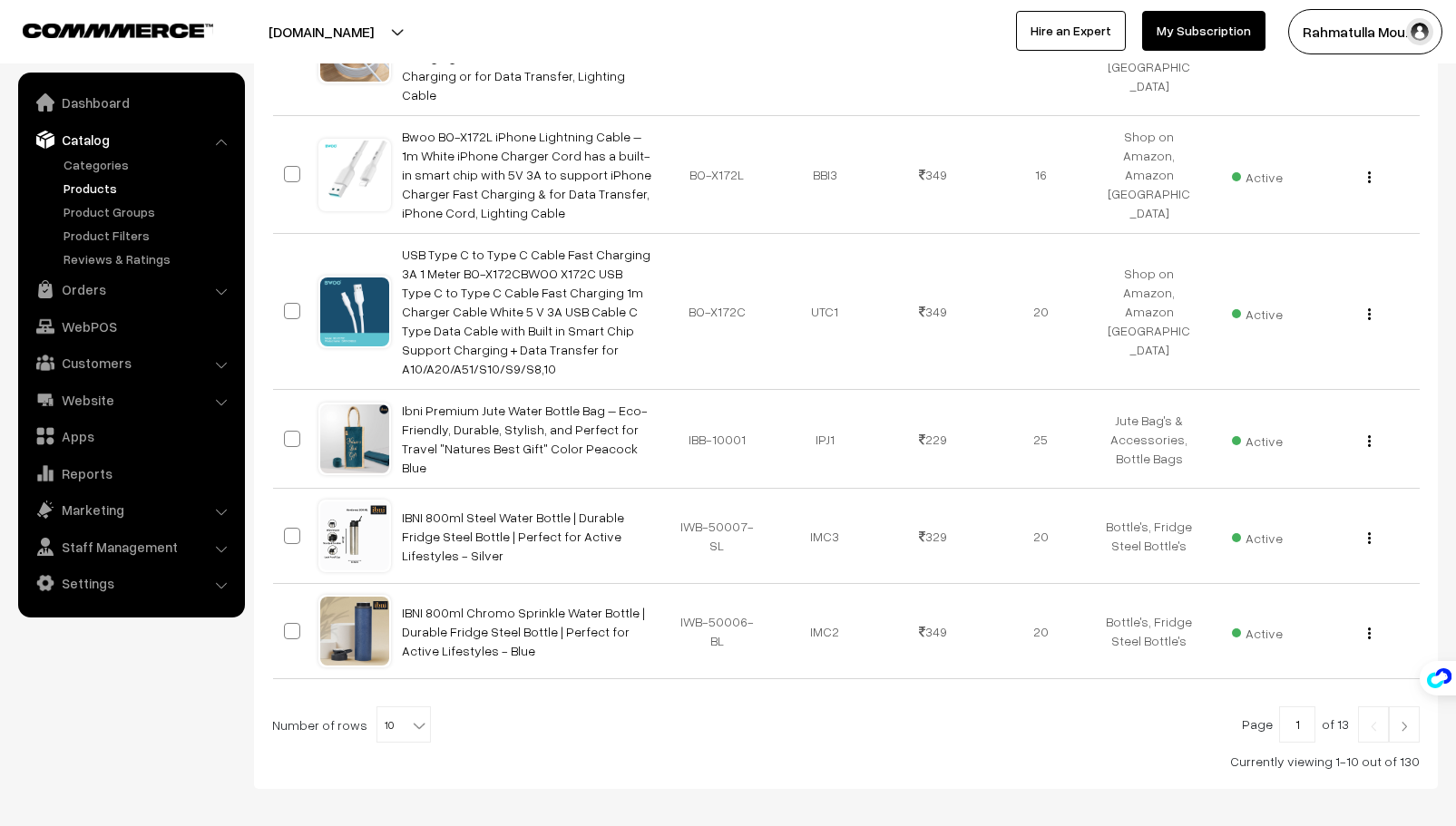
scroll to position [939, 0]
click at [410, 716] on b at bounding box center [419, 725] width 18 height 18
select select "100"
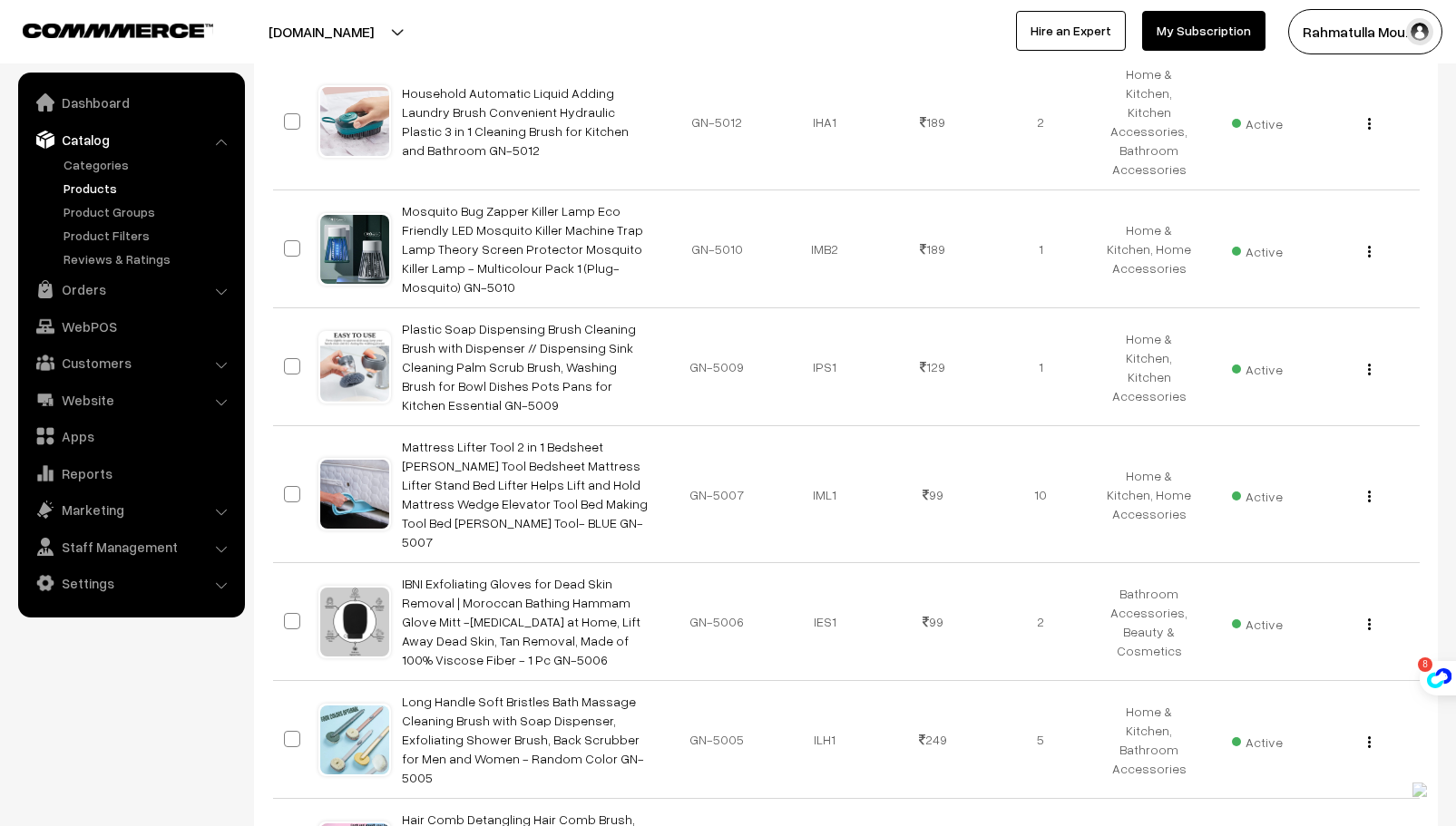
scroll to position [11120, 0]
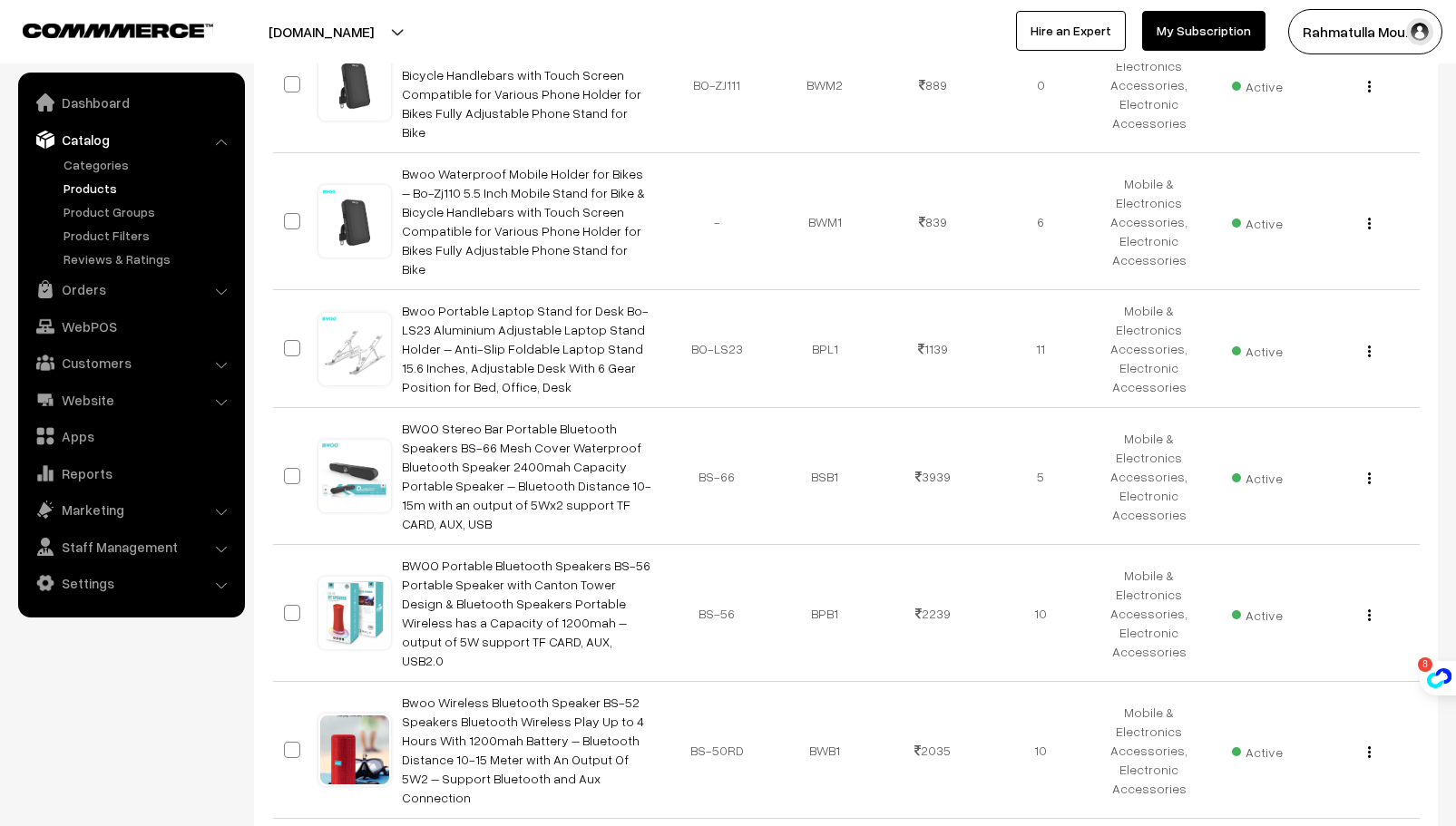
scroll to position [3189, 0]
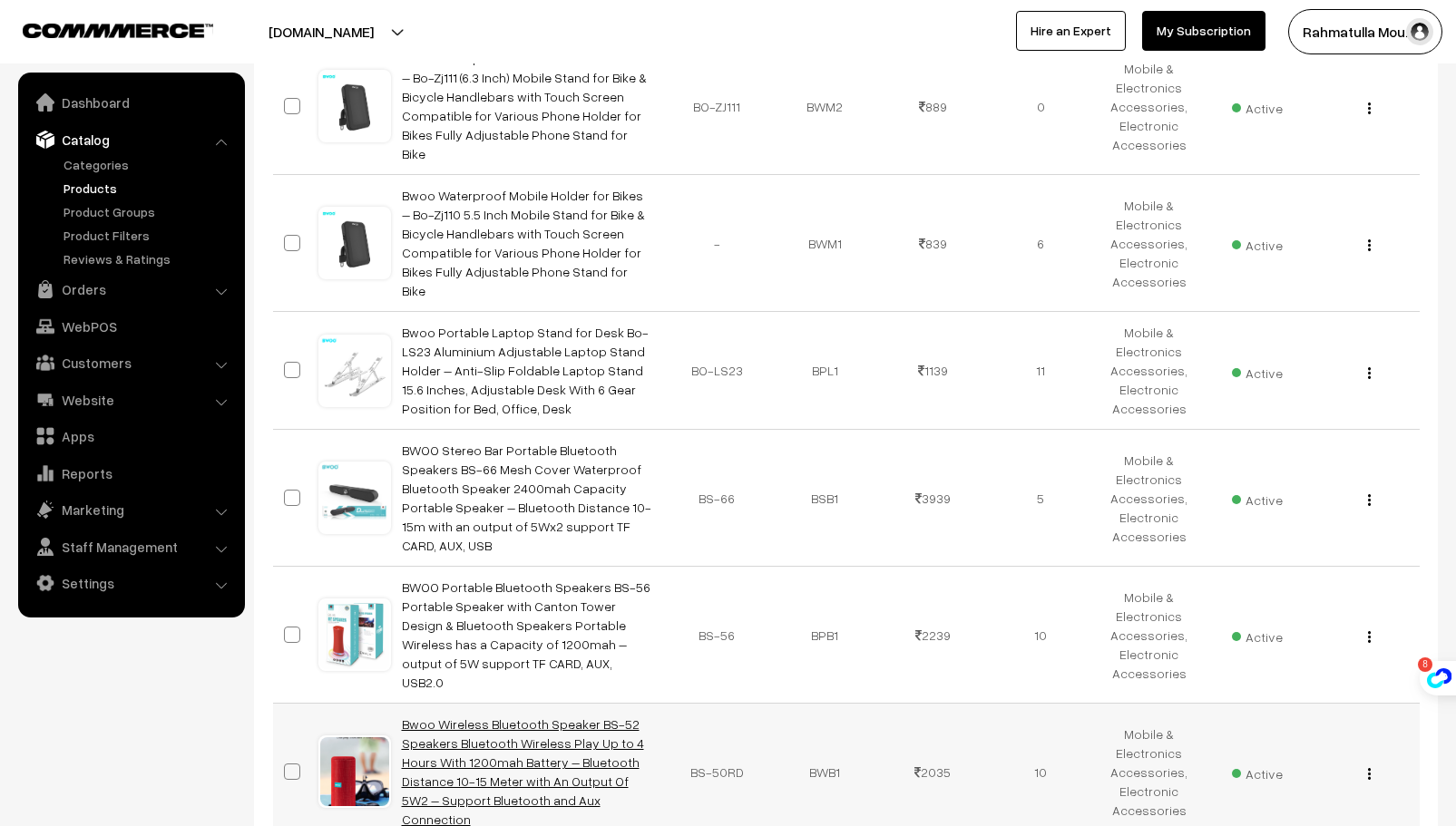
click at [506, 716] on link "Bwoo Wireless Bluetooth Speaker BS-52 Speakers Bluetooth Wireless Play Up to 4 …" at bounding box center [523, 771] width 242 height 111
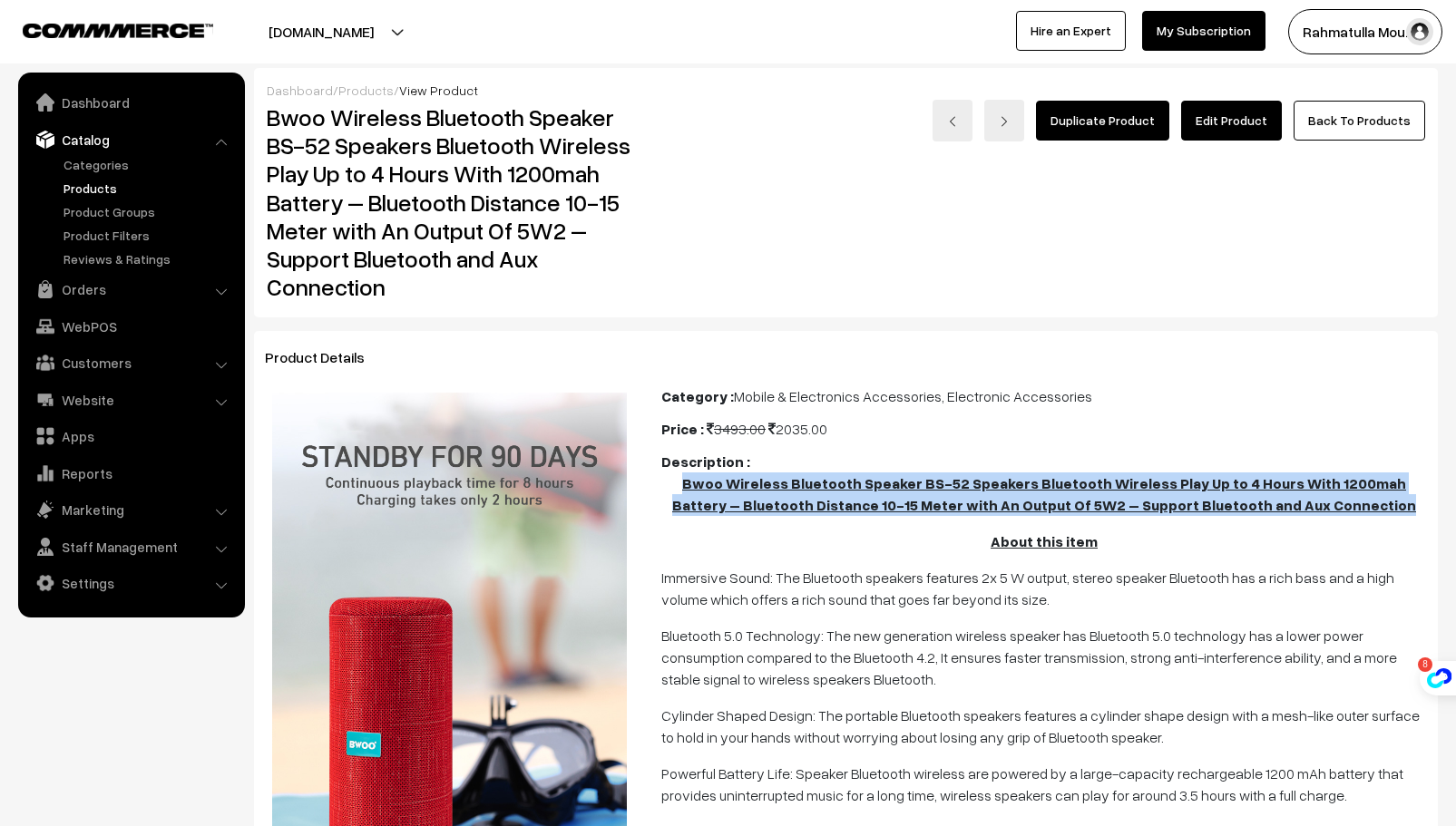
drag, startPoint x: 673, startPoint y: 483, endPoint x: 1379, endPoint y: 516, distance: 706.8
click at [1379, 516] on p "Bwoo Wireless Bluetooth Speaker BS-52 Speakers Bluetooth Wireless Play Up to 4 …" at bounding box center [1044, 495] width 766 height 44
copy u "Bwoo Wireless Bluetooth Speaker BS-52 Speakers Bluetooth Wireless Play Up to 4 …"
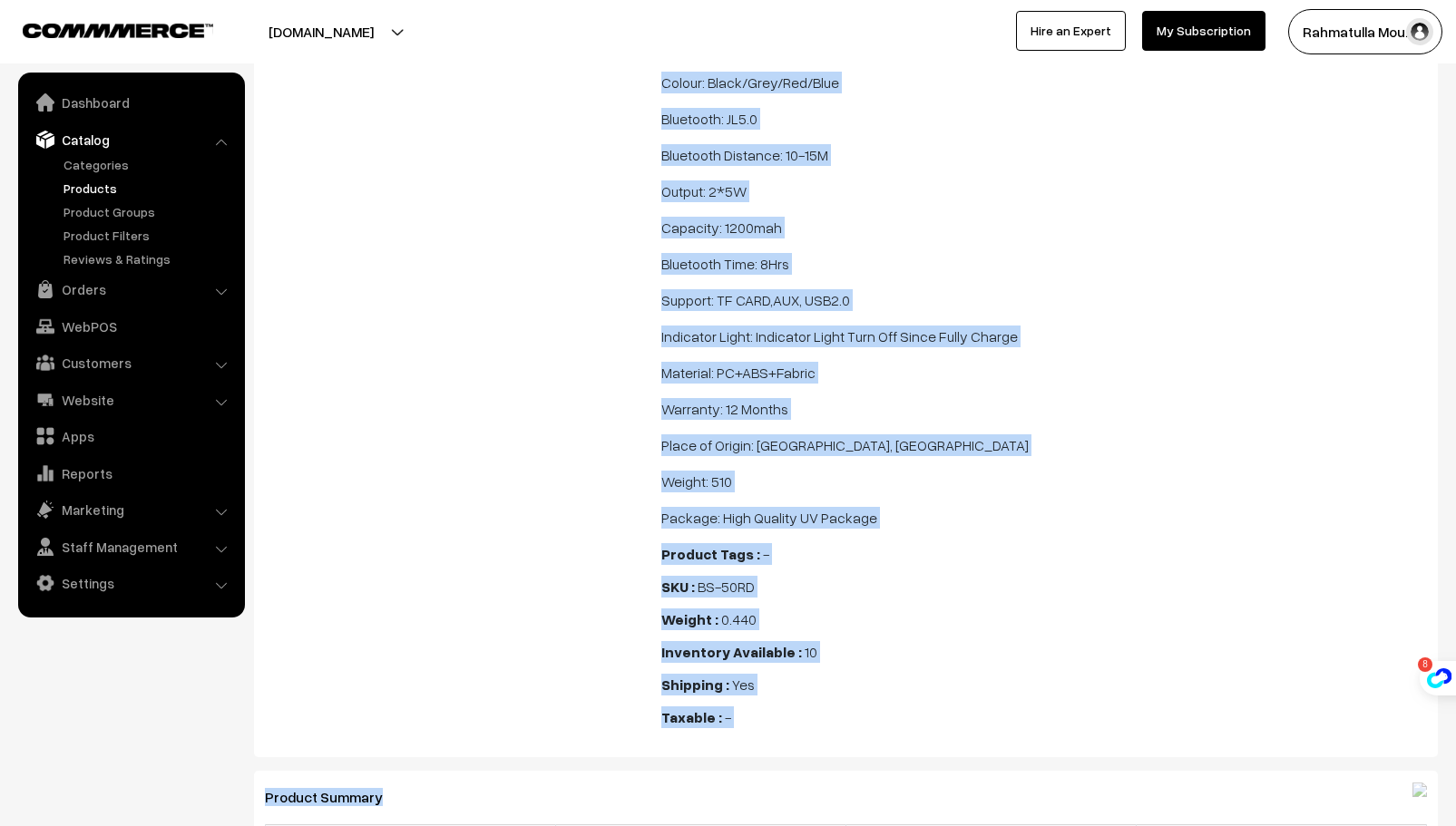
scroll to position [1965, 0]
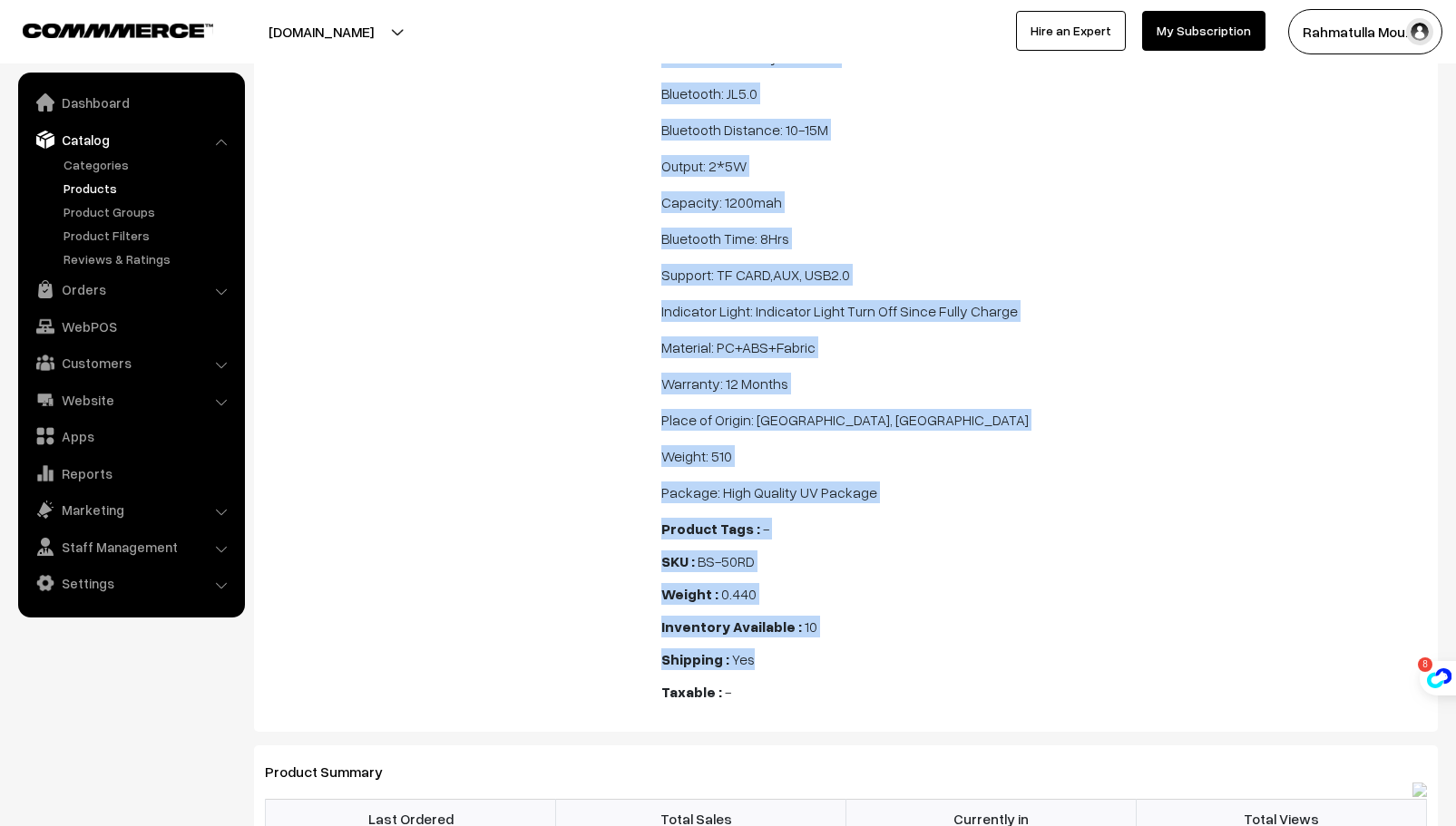
drag, startPoint x: 658, startPoint y: 578, endPoint x: 975, endPoint y: 653, distance: 325.8
copy div "Immersive Sound: The Bluetooth speakers features 2x 5 W output, stereo speaker …"
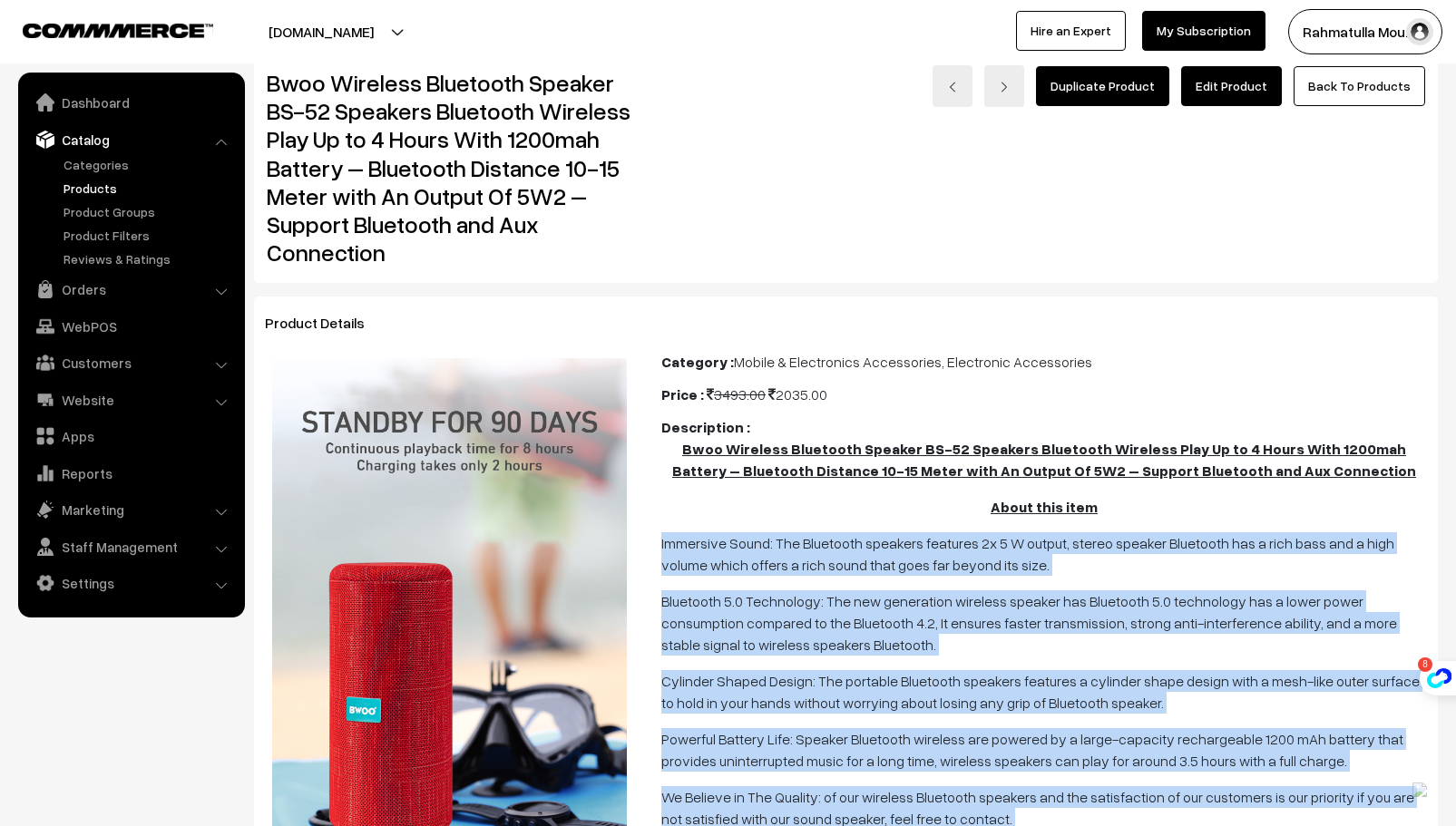
scroll to position [0, 0]
